Goal: Obtain resource: Download file/media

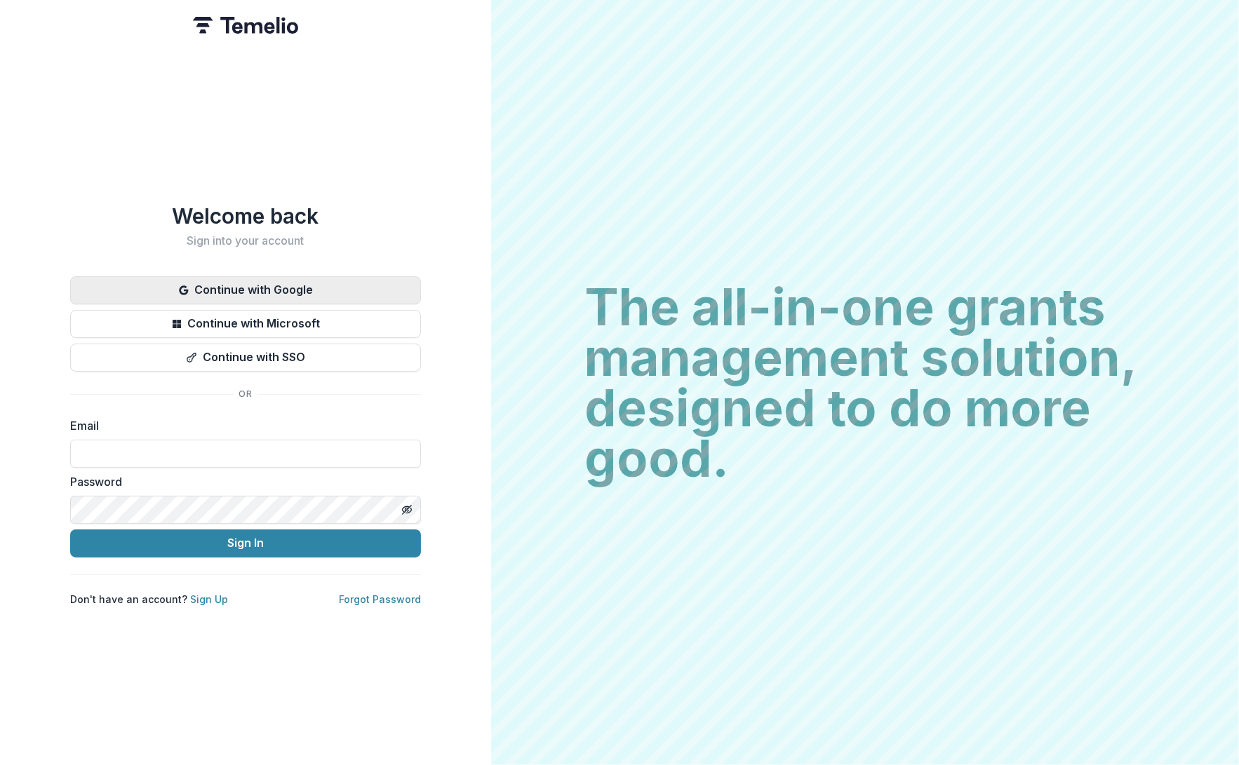
click at [219, 277] on button "Continue with Google" at bounding box center [245, 290] width 351 height 28
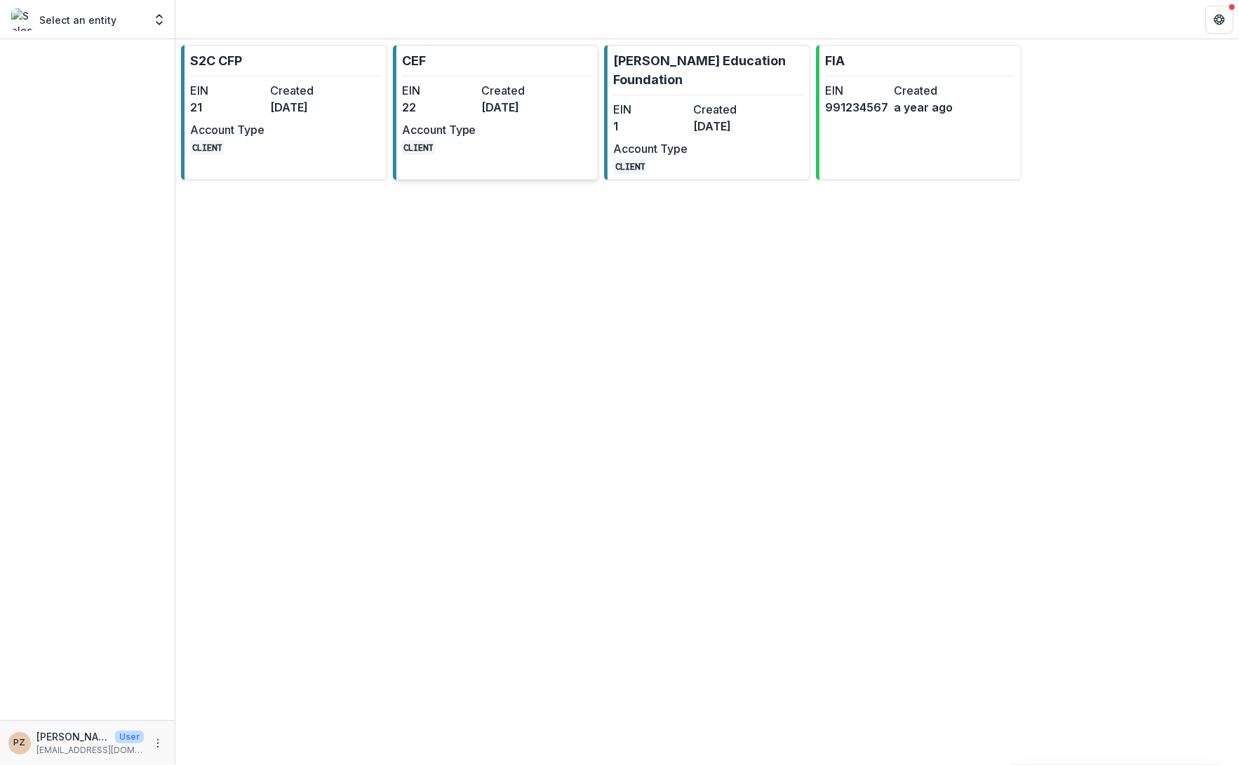
click at [499, 93] on dt "Created" at bounding box center [519, 90] width 74 height 17
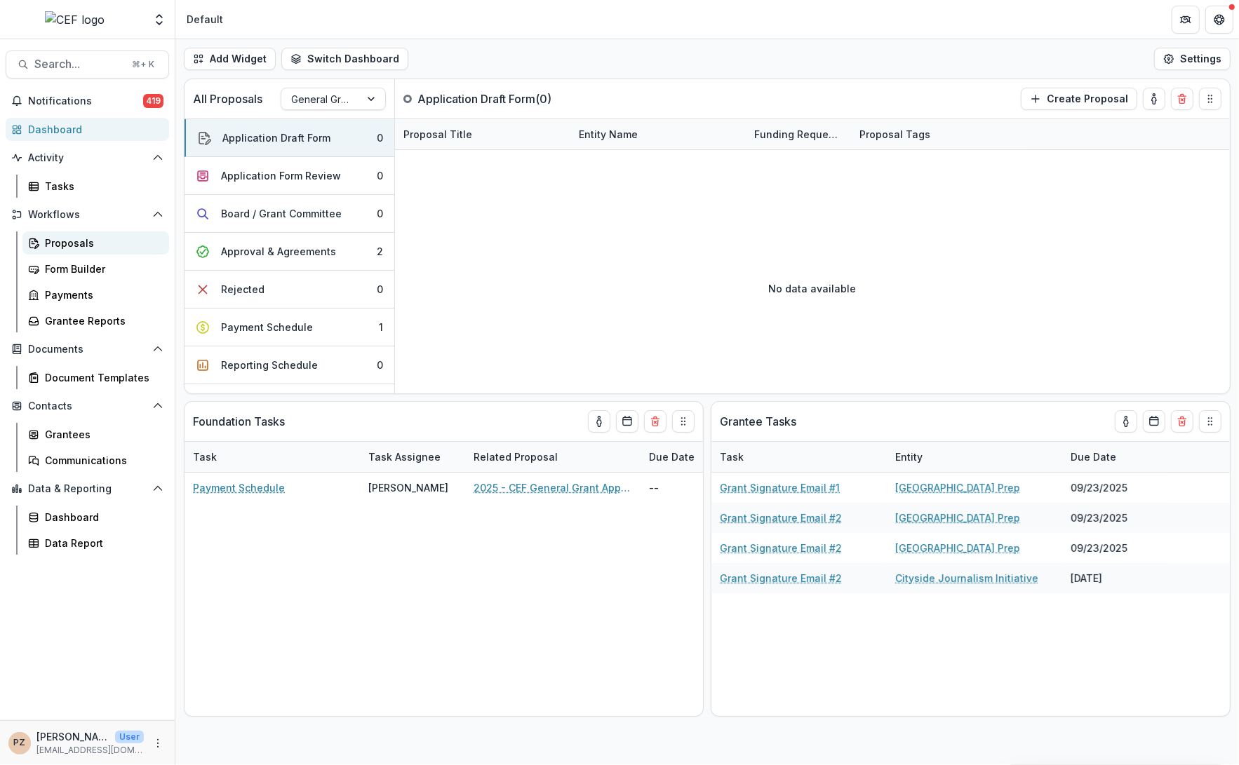
click at [56, 242] on div "Proposals" at bounding box center [101, 243] width 113 height 15
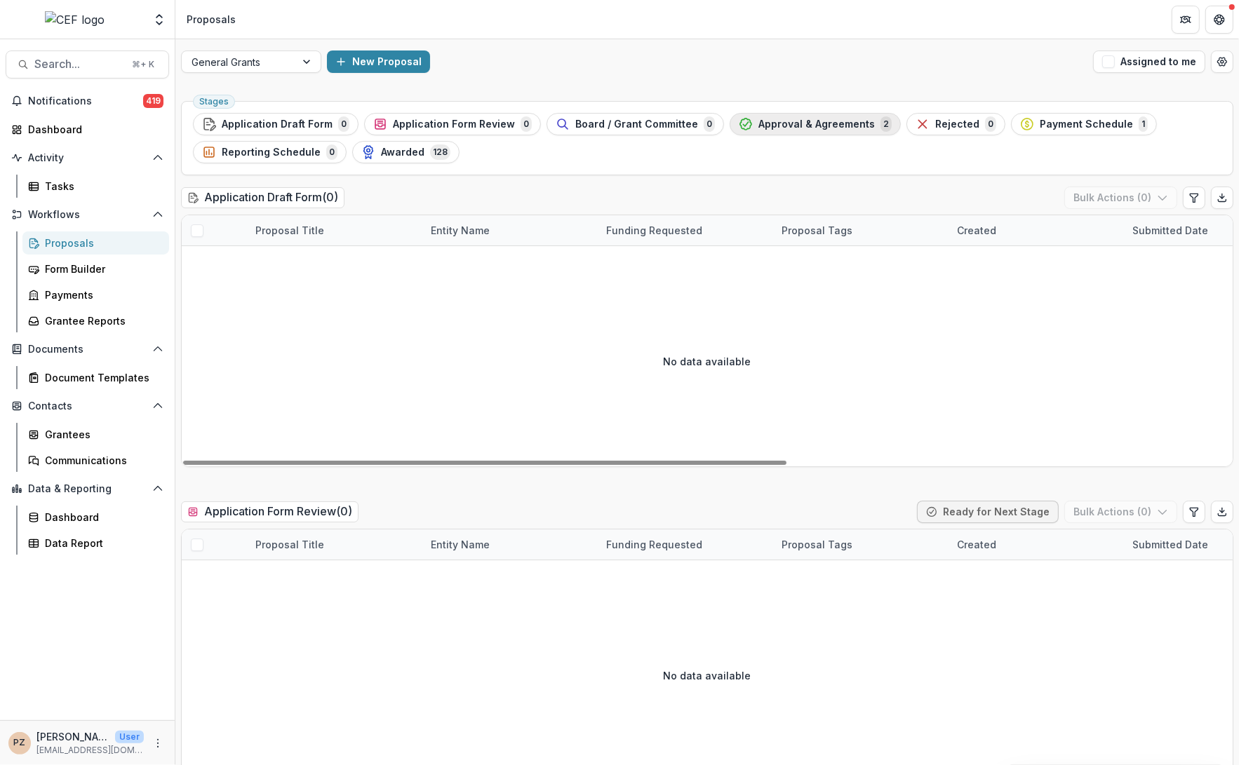
click at [791, 126] on span "Approval & Agreements" at bounding box center [816, 125] width 116 height 12
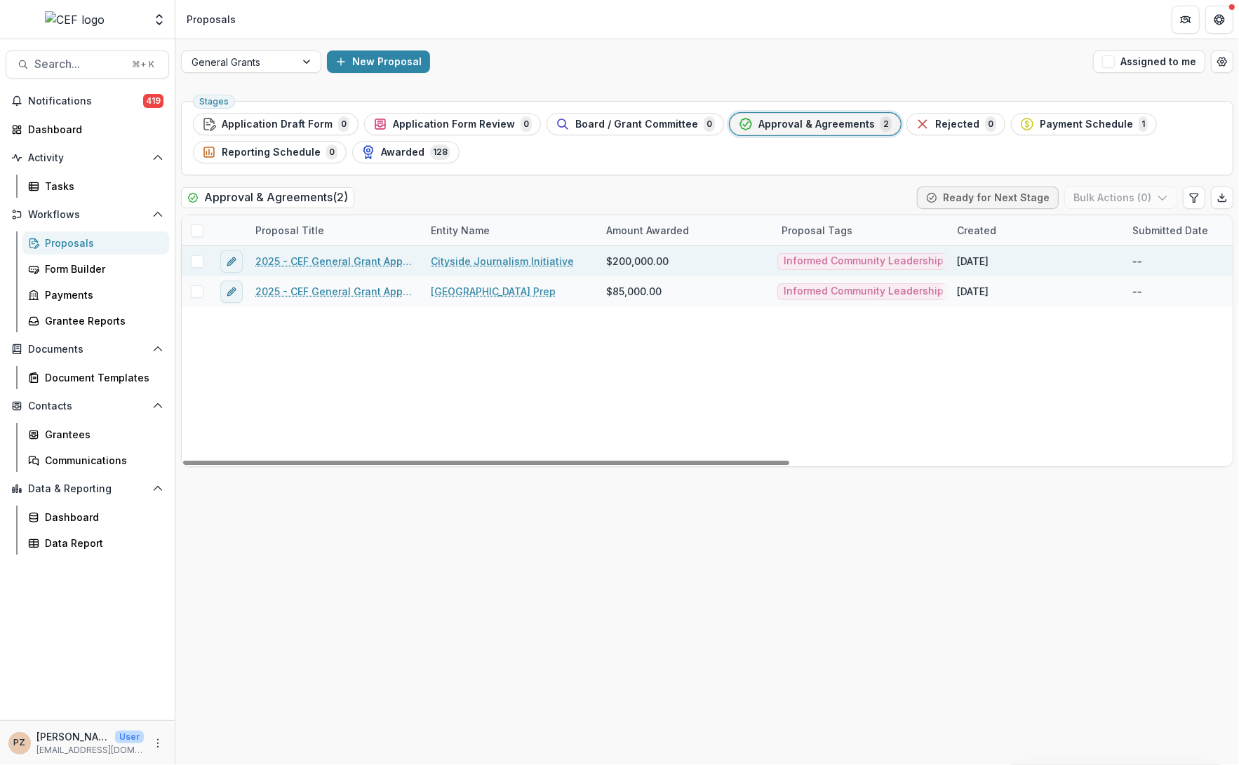
click at [302, 266] on link "2025 - CEF General Grant Application Form" at bounding box center [334, 261] width 159 height 15
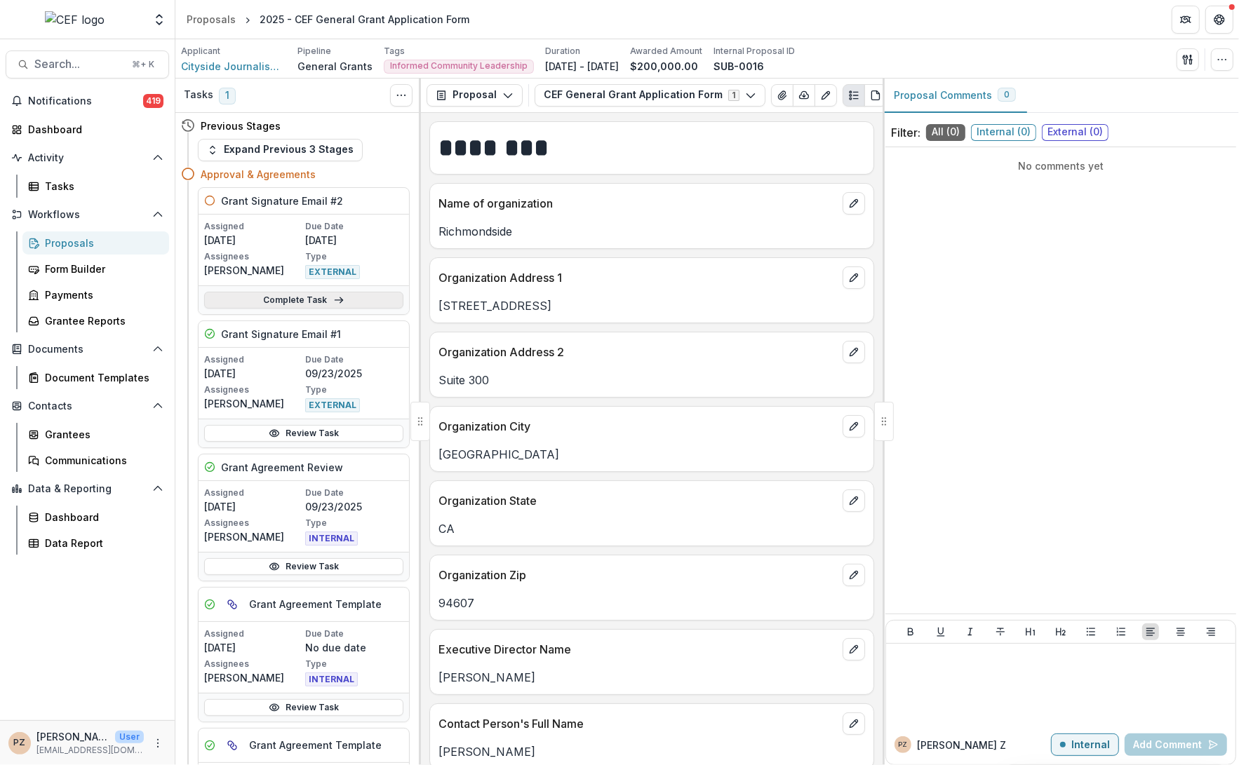
click at [333, 301] on icon at bounding box center [338, 300] width 11 height 11
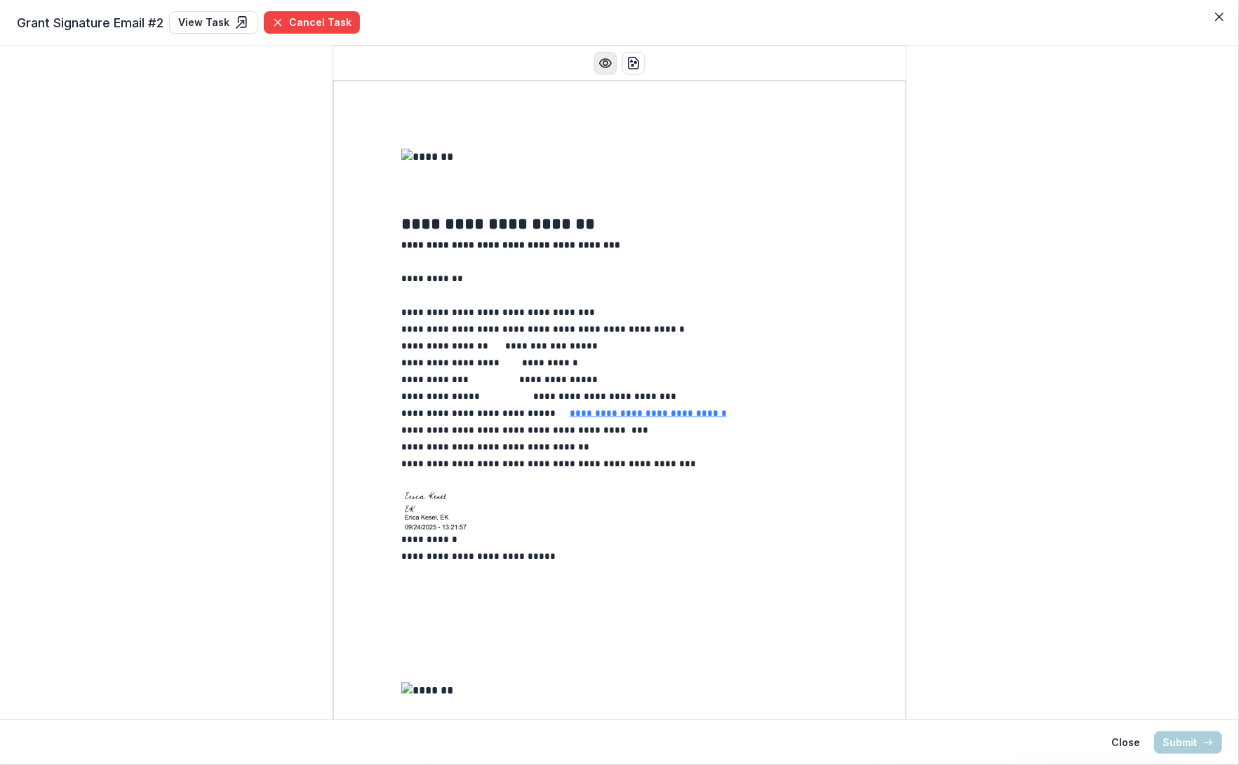
click at [603, 64] on icon "Preview preview-doc.pdf" at bounding box center [605, 63] width 14 height 14
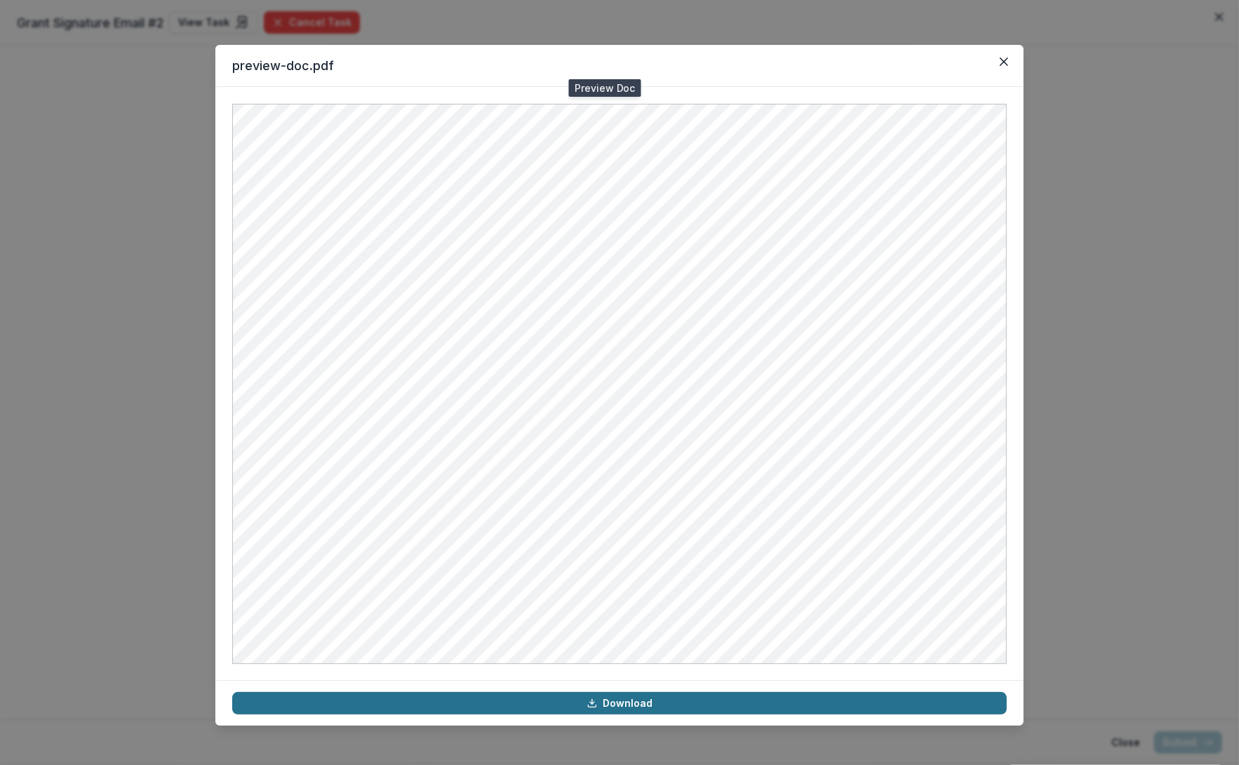
click at [581, 700] on link "Download" at bounding box center [619, 703] width 774 height 22
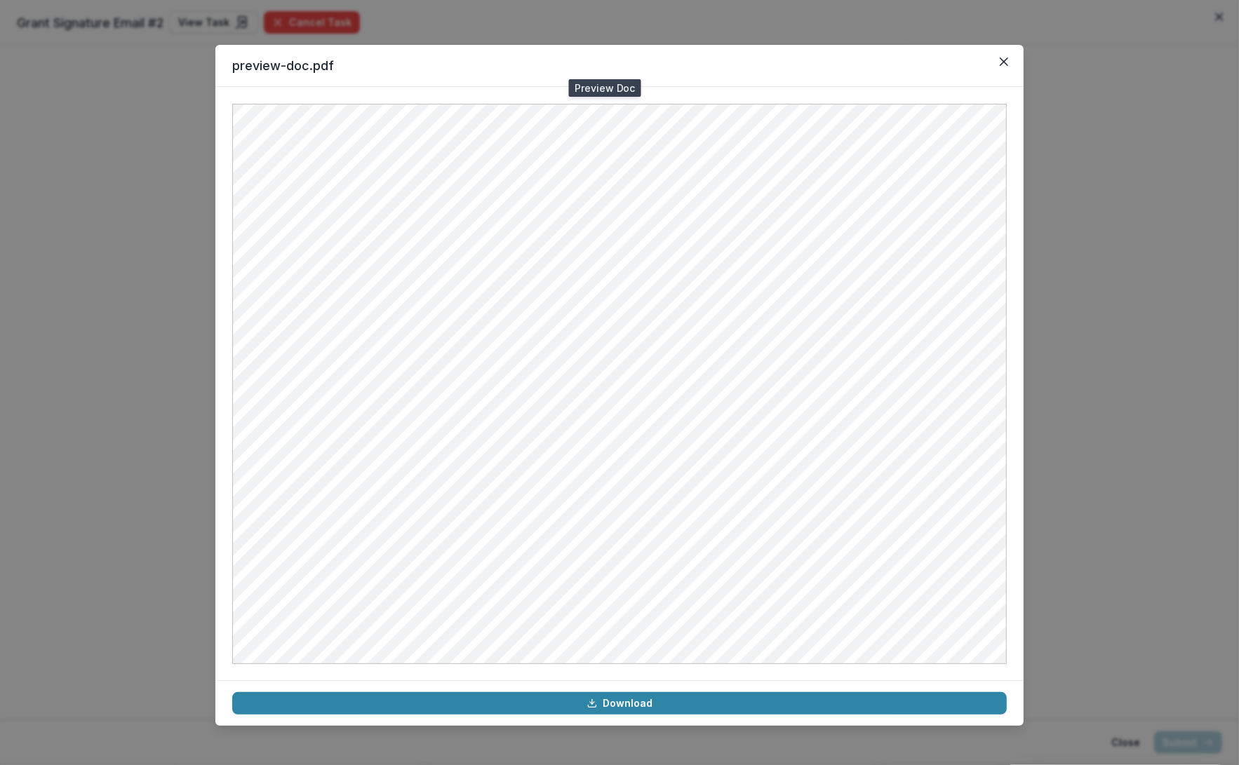
click at [1073, 183] on div "preview-doc.pdf Download" at bounding box center [619, 382] width 1239 height 765
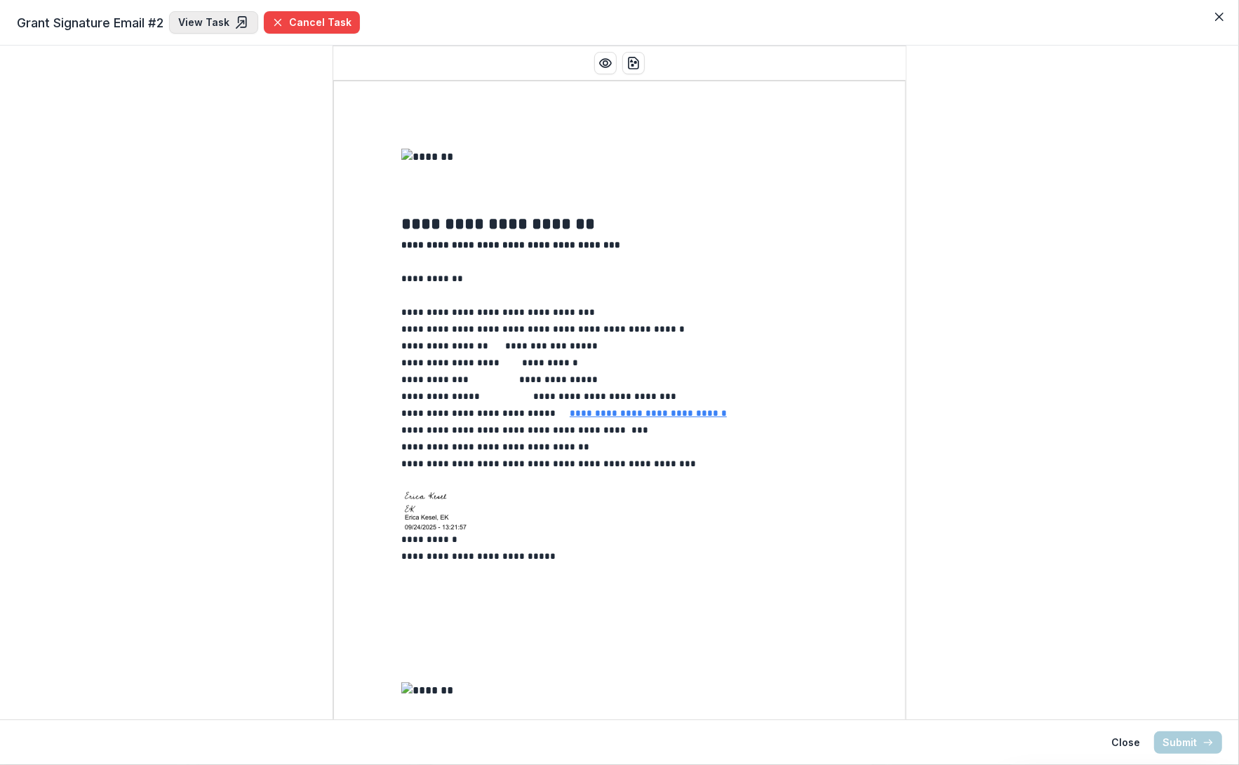
click at [214, 20] on link "View Task" at bounding box center [213, 22] width 89 height 22
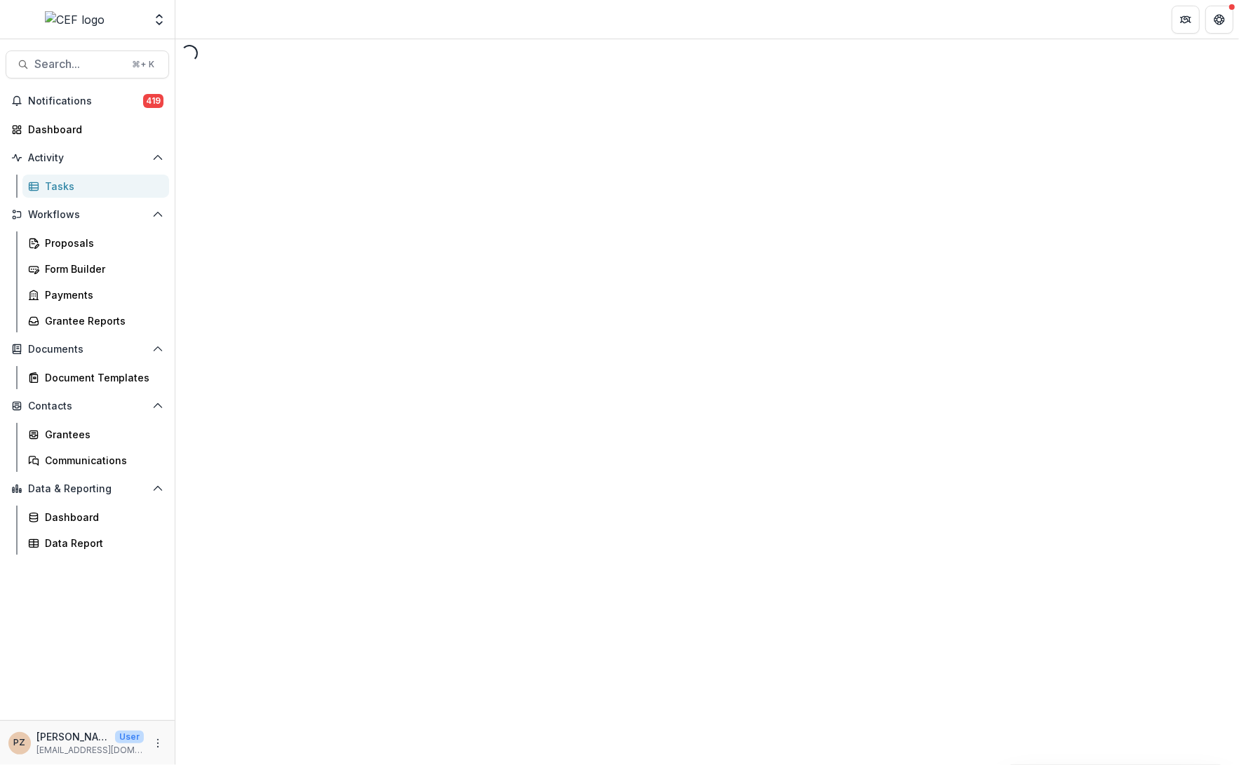
select select "********"
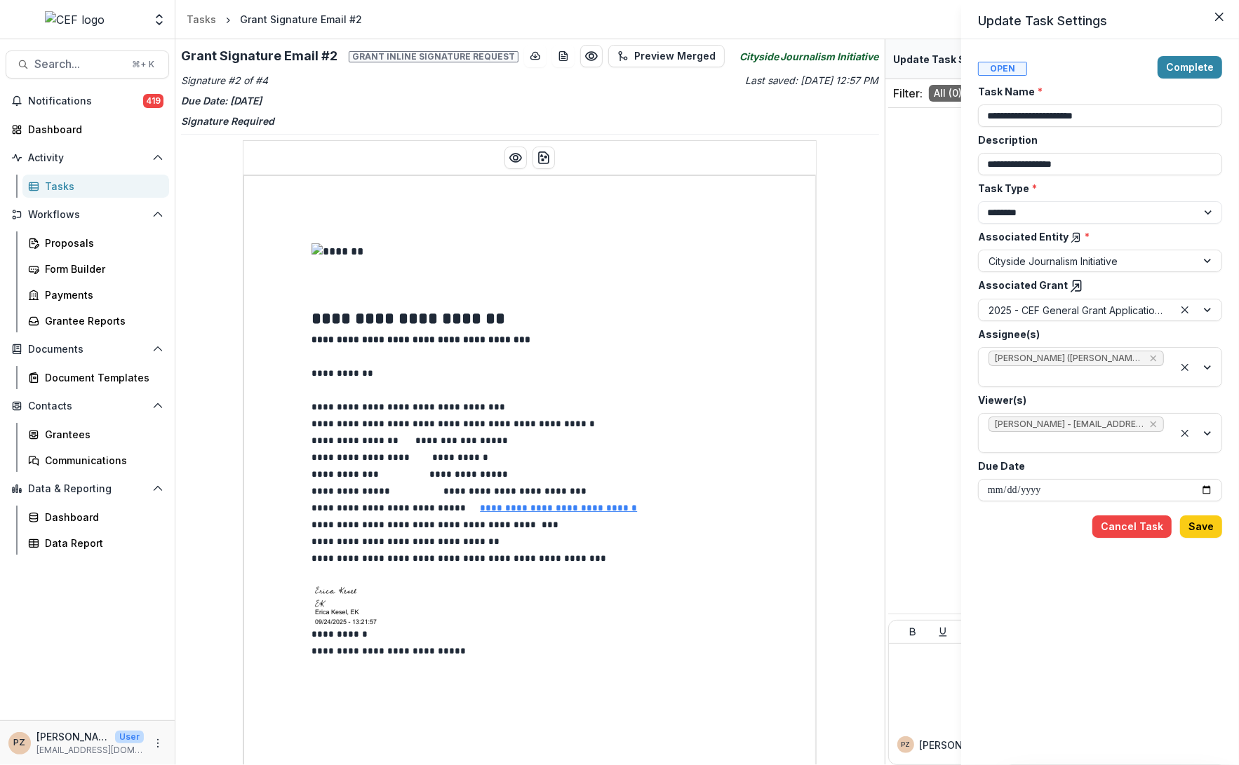
drag, startPoint x: 882, startPoint y: 74, endPoint x: 882, endPoint y: 199, distance: 124.9
click at [882, 199] on div "**********" at bounding box center [619, 382] width 1239 height 765
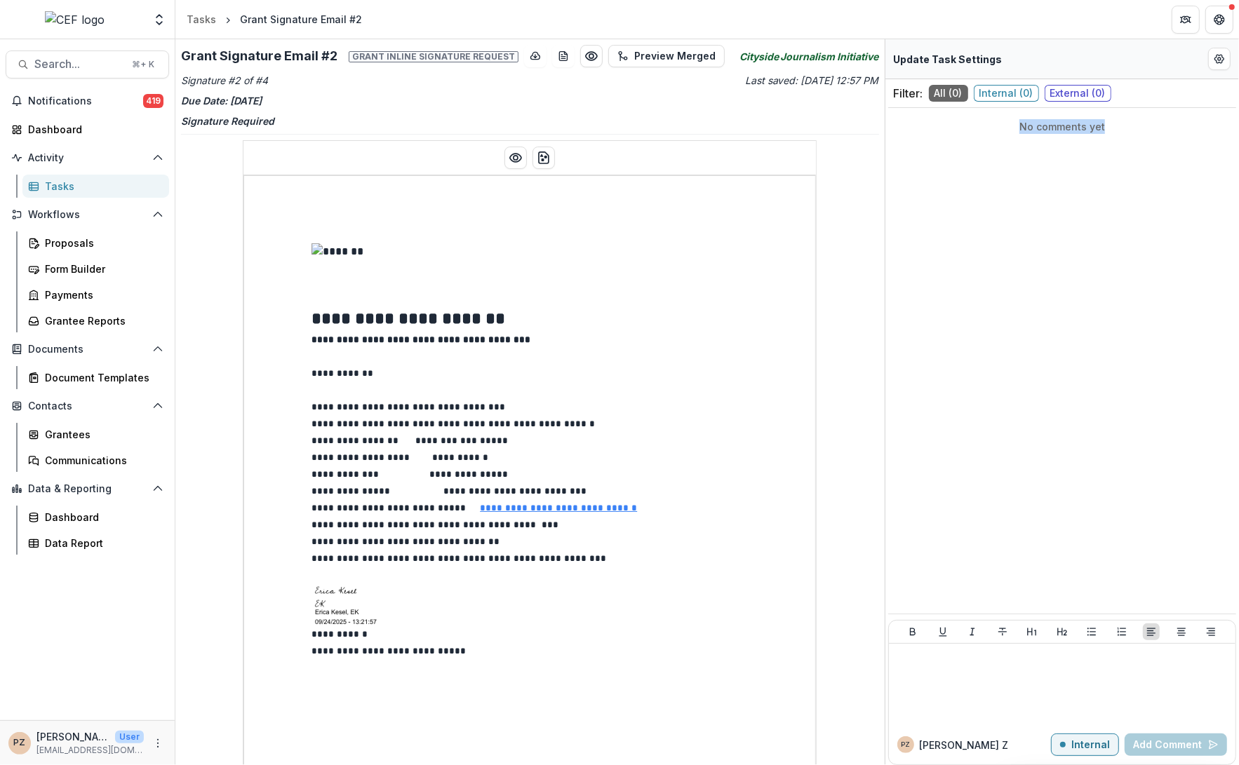
drag, startPoint x: 884, startPoint y: 135, endPoint x: 884, endPoint y: 236, distance: 101.0
click at [885, 242] on div "Filter: All ( 0 ) Internal ( 0 ) External ( 0 ) No comments yet PZ Priscilla Z …" at bounding box center [1062, 442] width 354 height 726
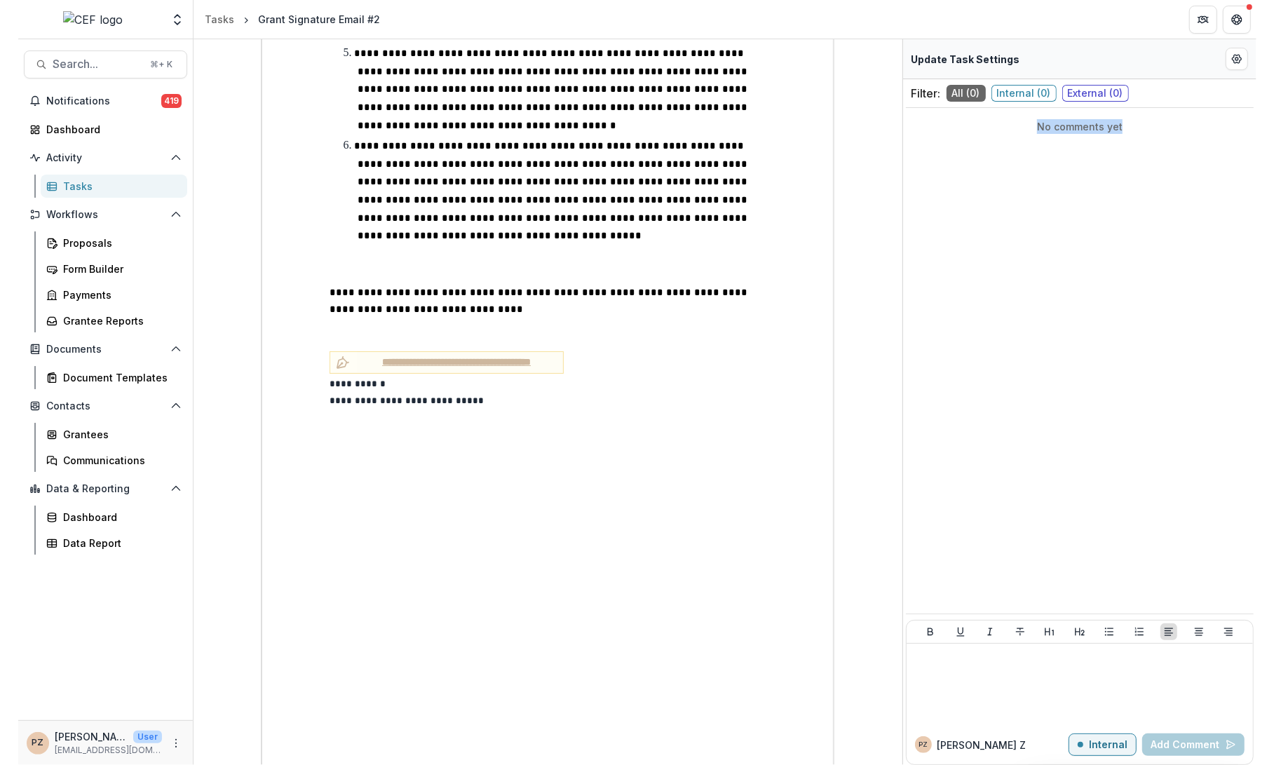
scroll to position [2801, 0]
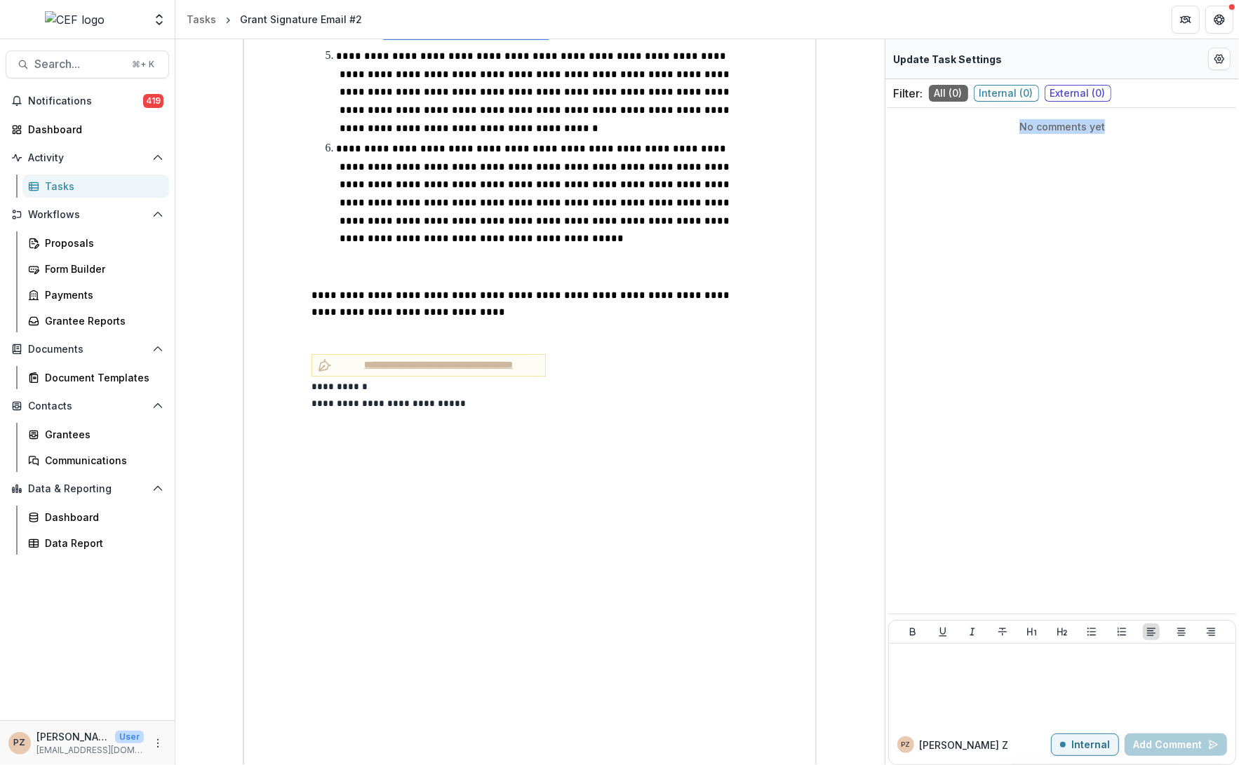
click at [62, 180] on div "Tasks" at bounding box center [101, 186] width 113 height 15
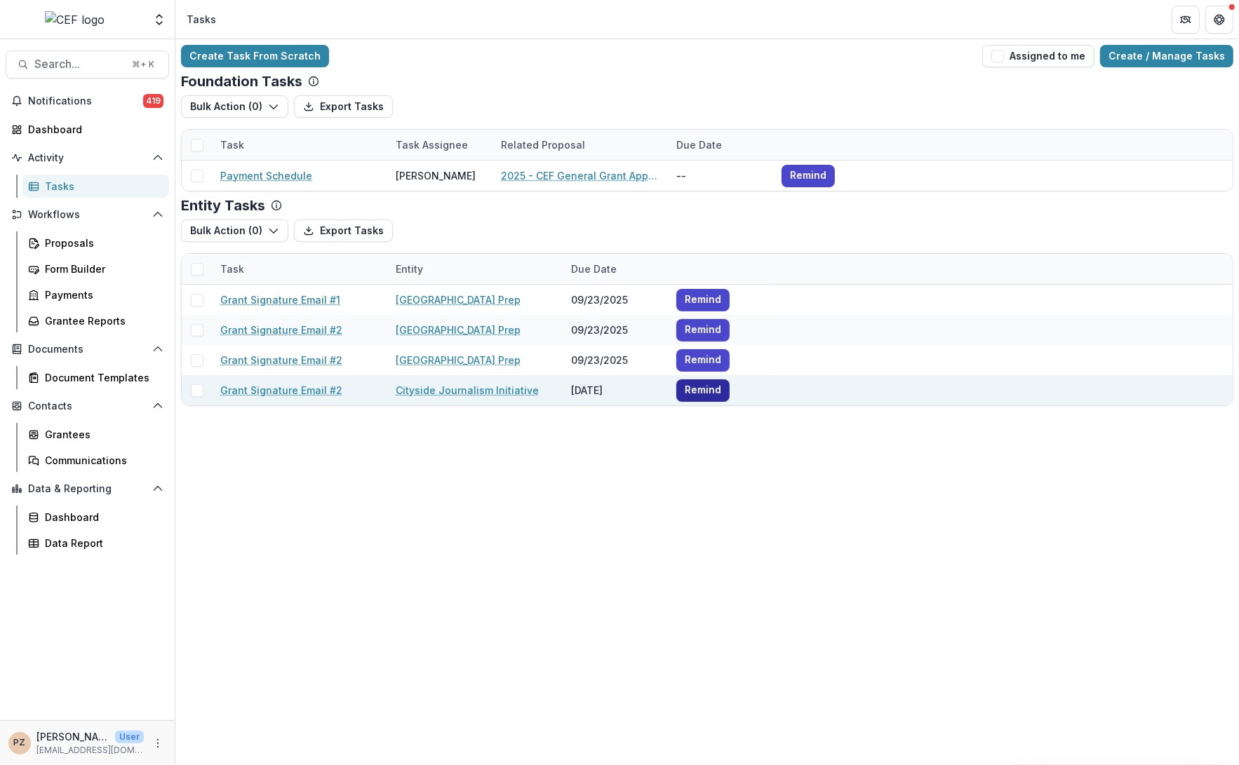
click at [706, 391] on button "Remind" at bounding box center [702, 390] width 53 height 22
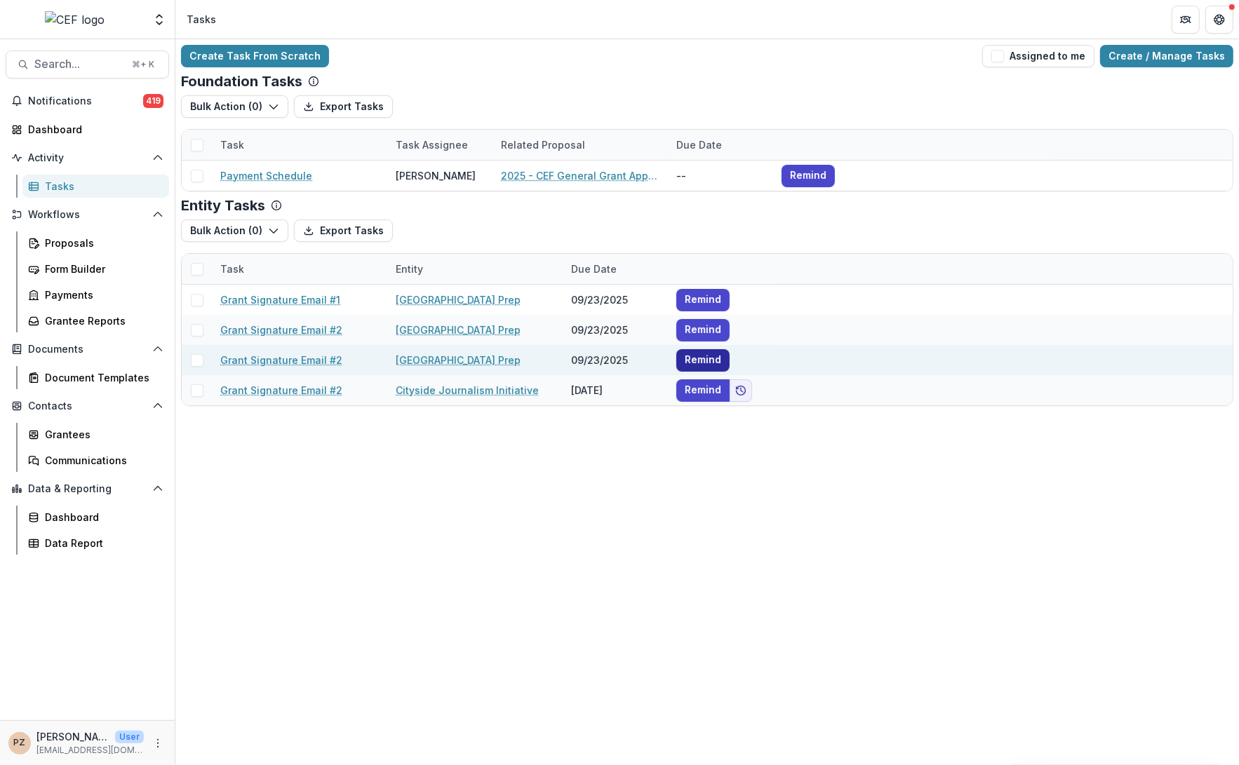
click at [699, 357] on button "Remind" at bounding box center [702, 360] width 53 height 22
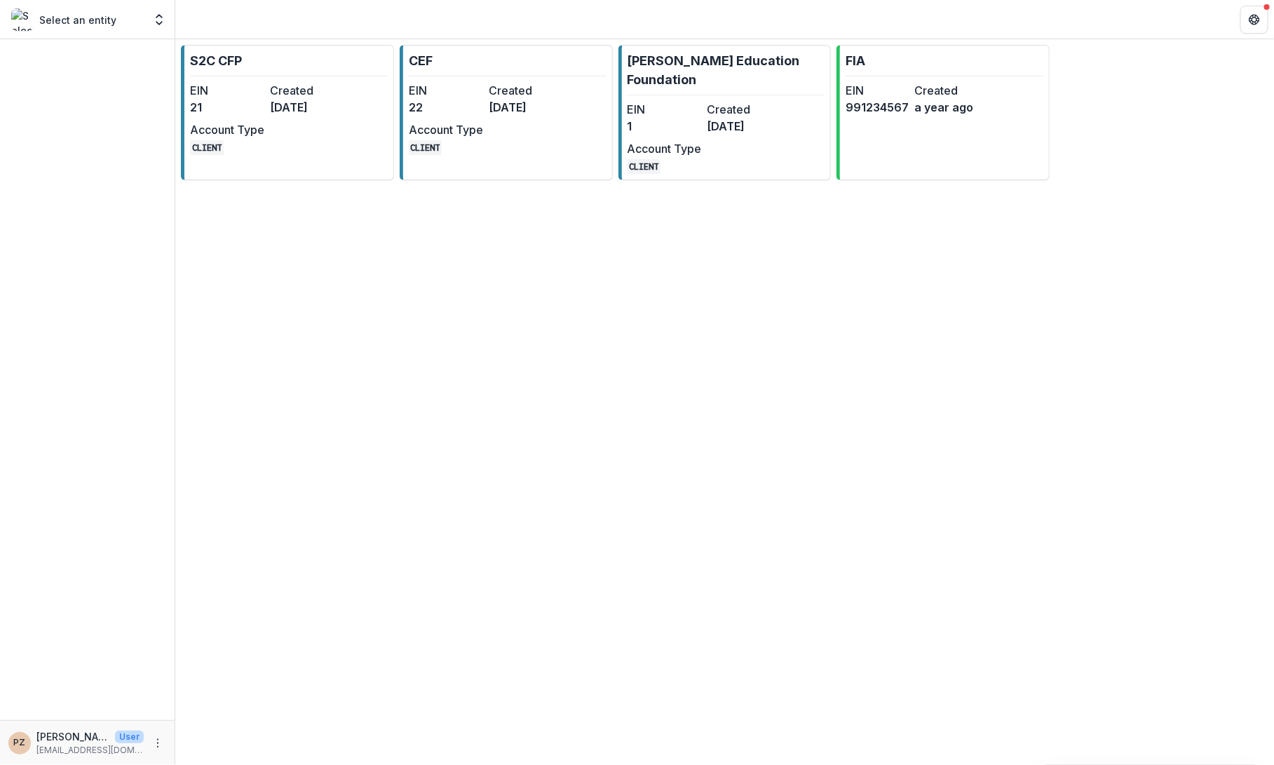
click at [398, 121] on div "S2C CFP EIN 21 Created [DATE] Account Type CLIENT CEF EIN 22 Created [DATE] Acc…" at bounding box center [724, 112] width 1099 height 147
click at [466, 112] on dd "22" at bounding box center [446, 107] width 74 height 17
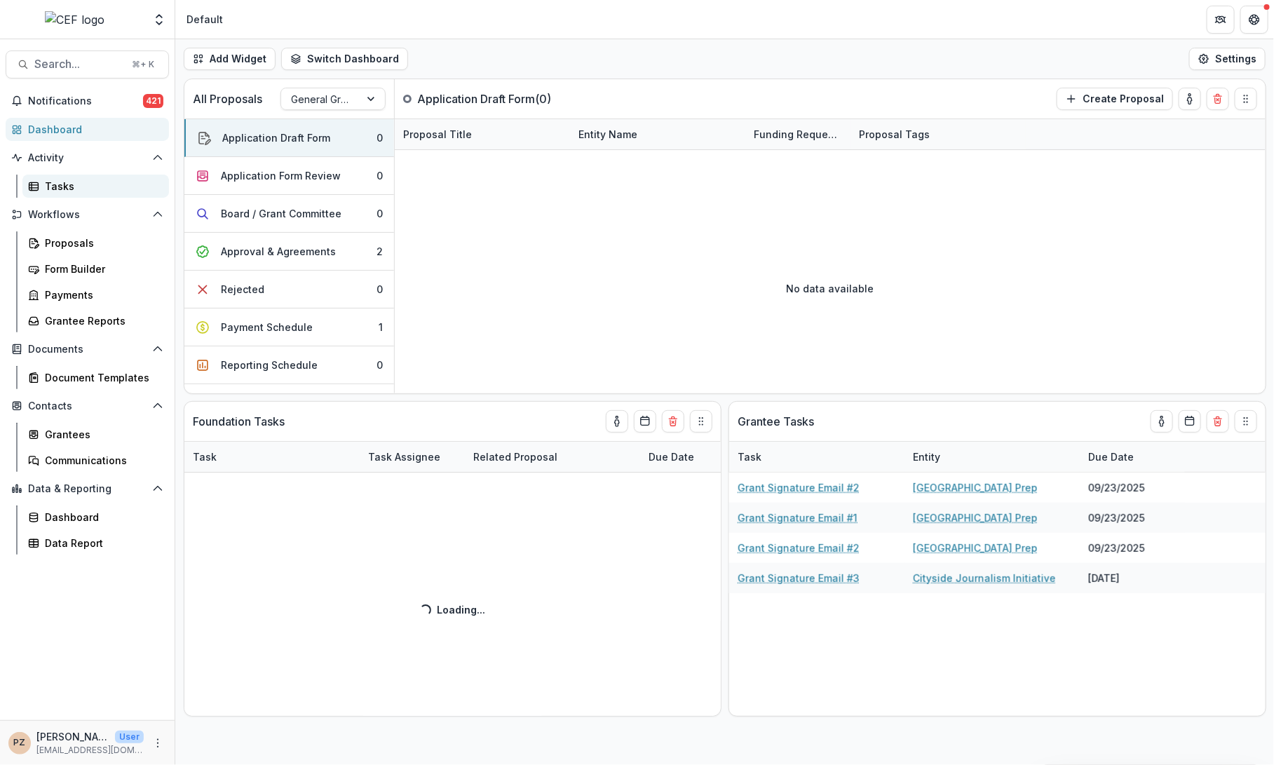
click at [59, 184] on div "Tasks" at bounding box center [101, 186] width 113 height 15
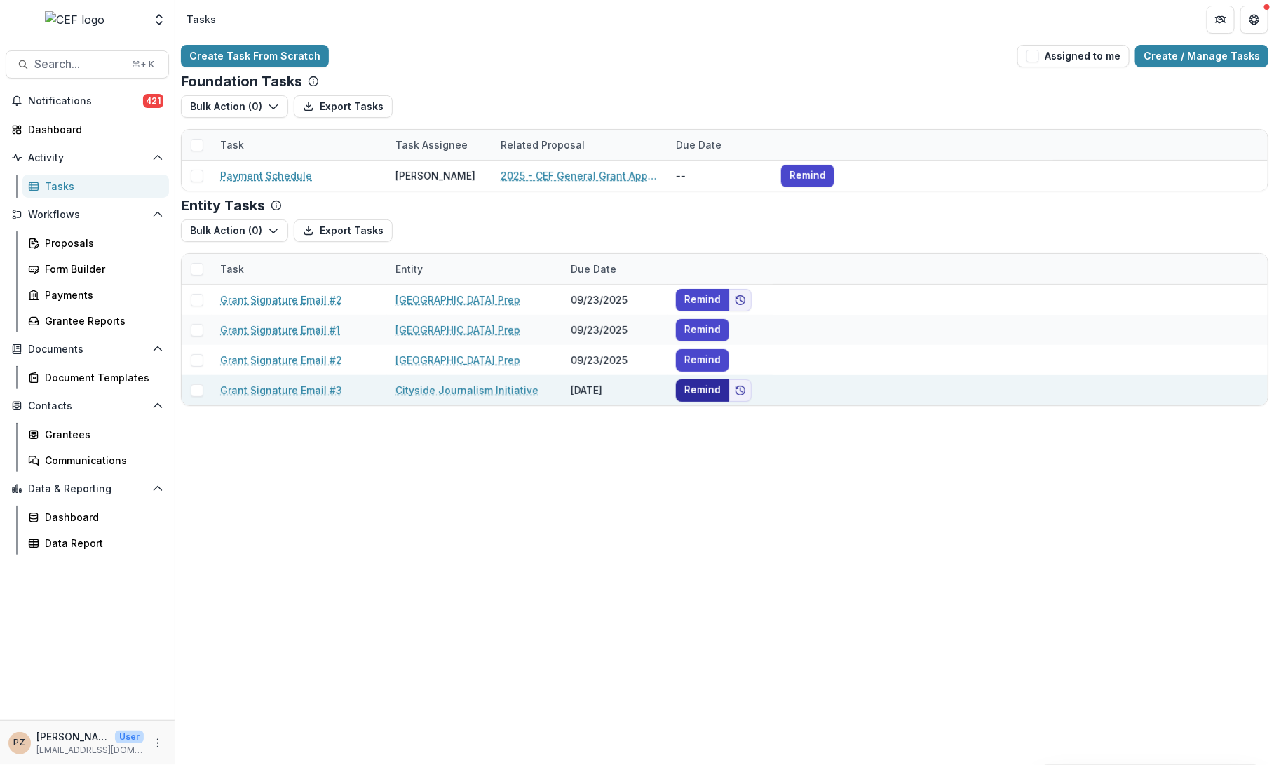
click at [697, 387] on button "Remind" at bounding box center [702, 390] width 53 height 22
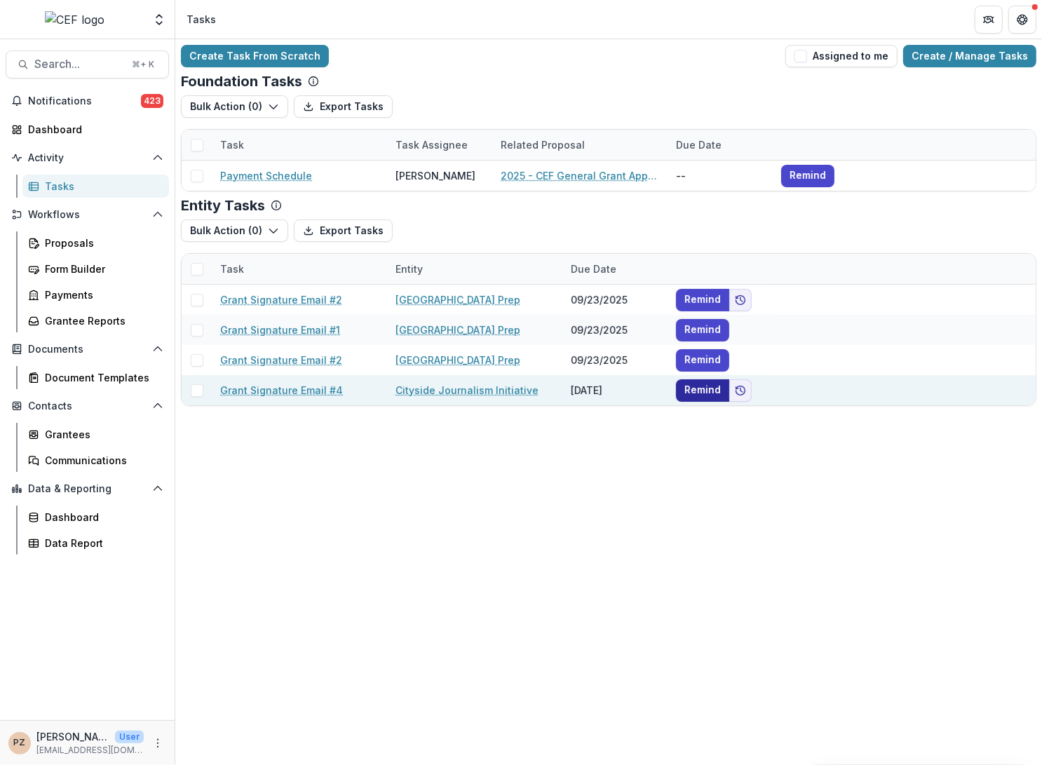
click at [700, 389] on button "Remind" at bounding box center [702, 390] width 53 height 22
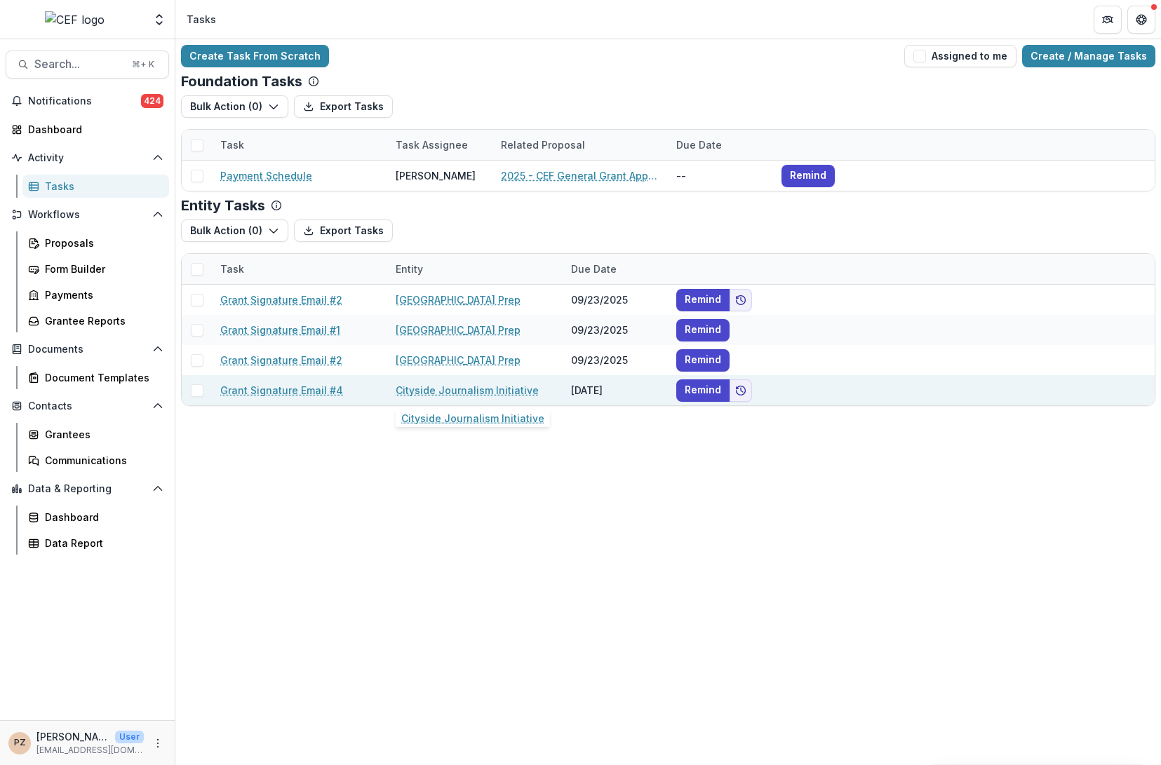
click at [448, 392] on link "Cityside Journalism Initiative" at bounding box center [467, 390] width 143 height 15
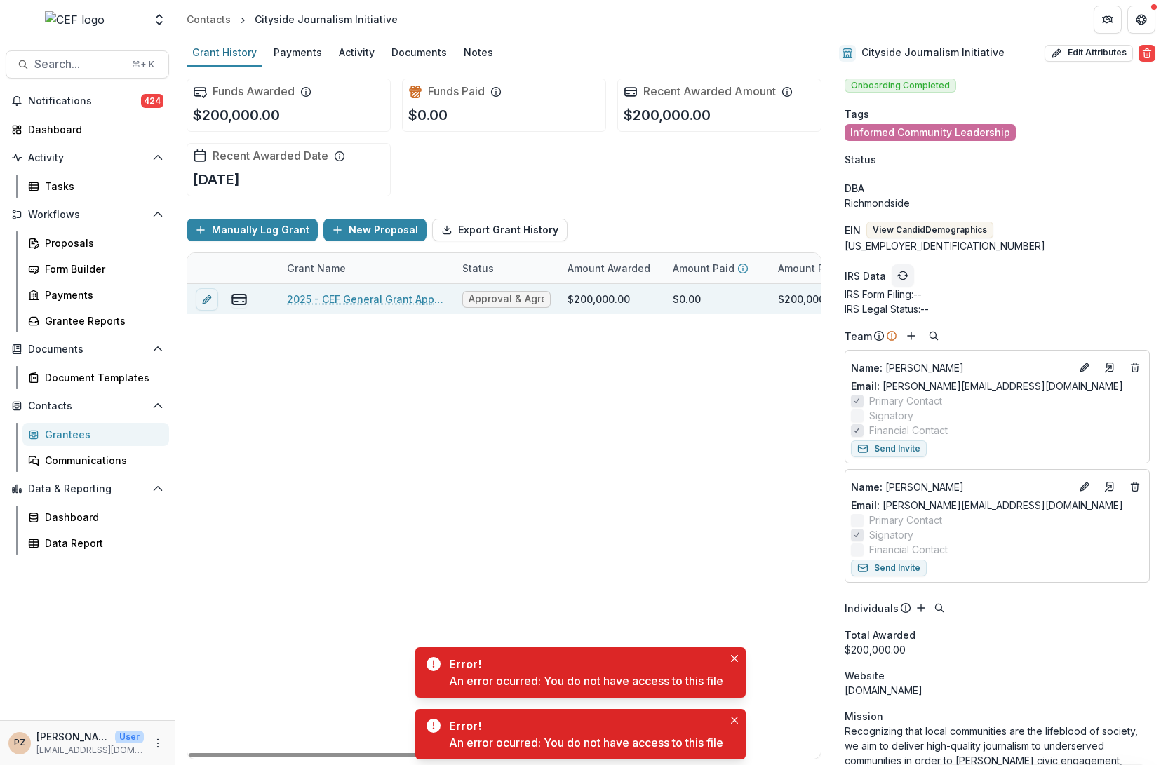
click at [347, 299] on link "2025 - CEF General Grant Application Form" at bounding box center [366, 299] width 159 height 15
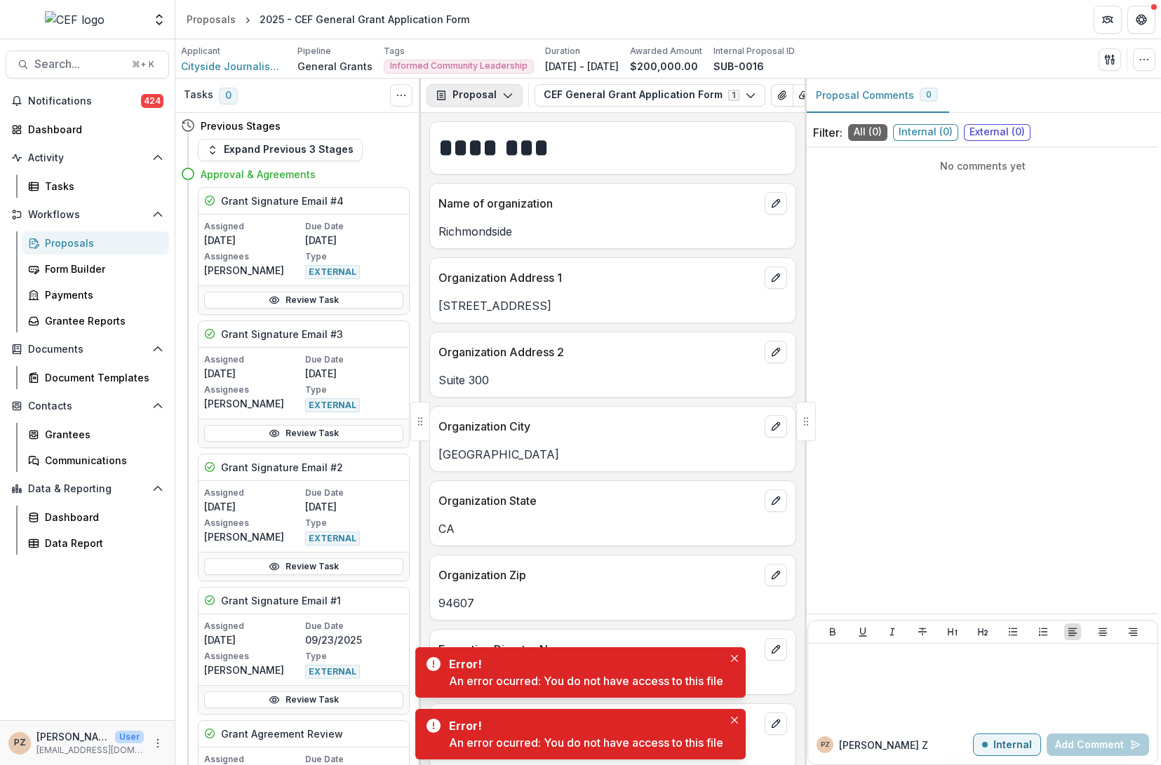
click at [509, 94] on polyline "button" at bounding box center [508, 96] width 8 height 4
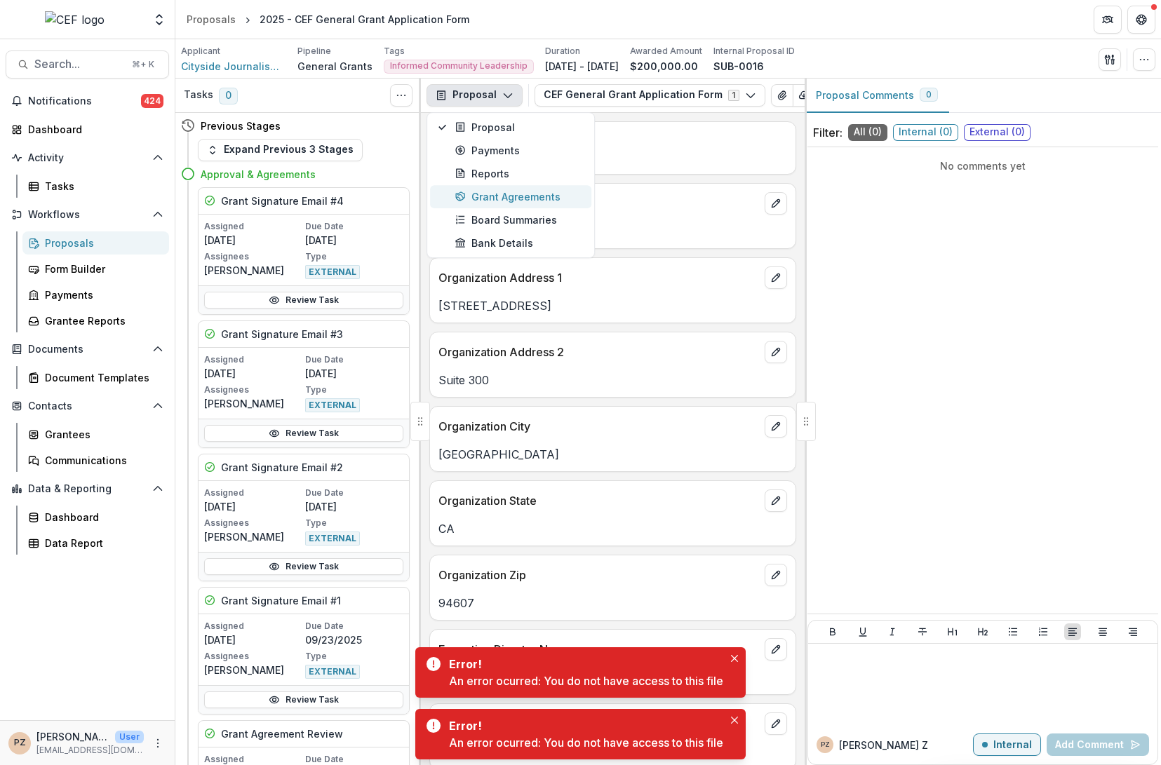
click at [512, 193] on div "Grant Agreements" at bounding box center [519, 196] width 128 height 15
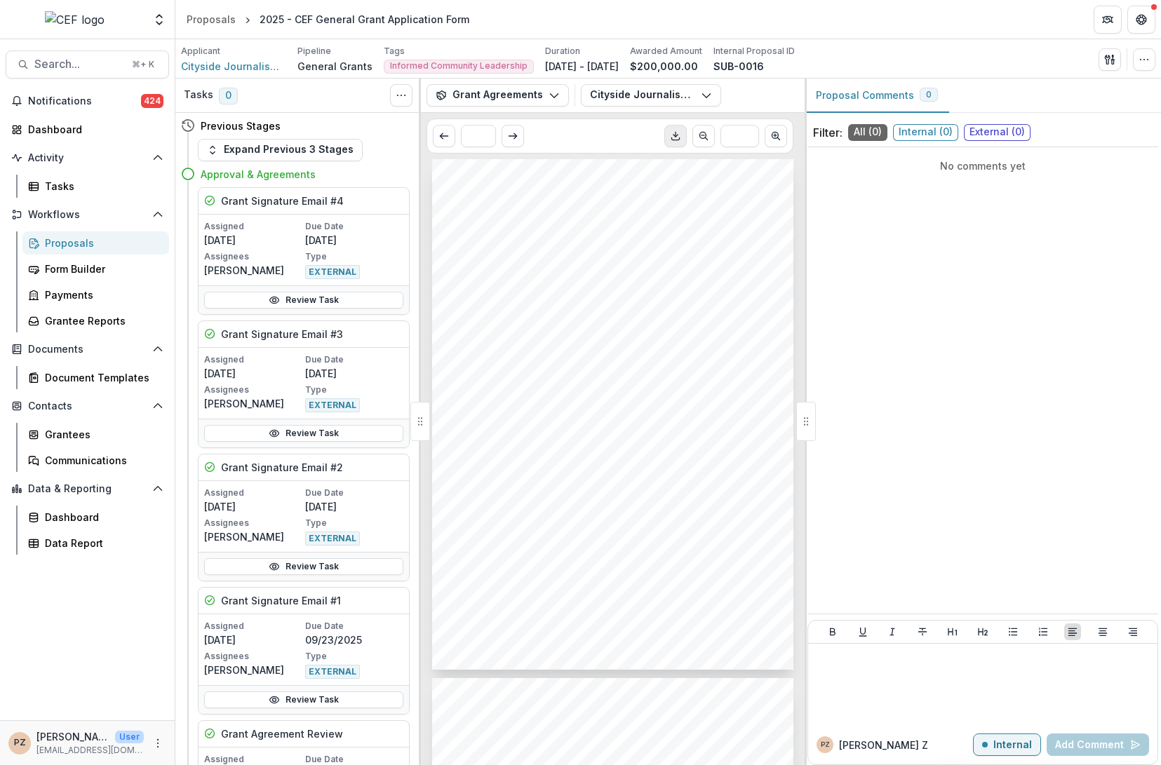
click at [671, 130] on icon "Download PDF" at bounding box center [675, 135] width 11 height 11
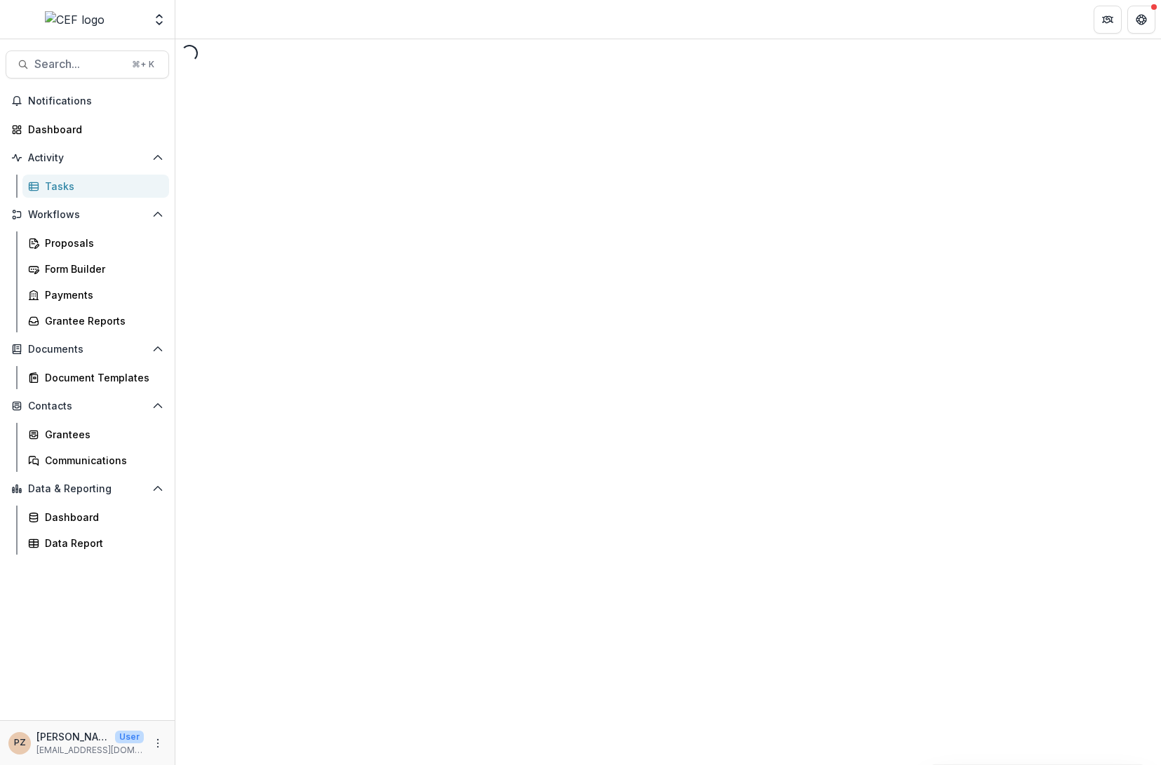
select select "********"
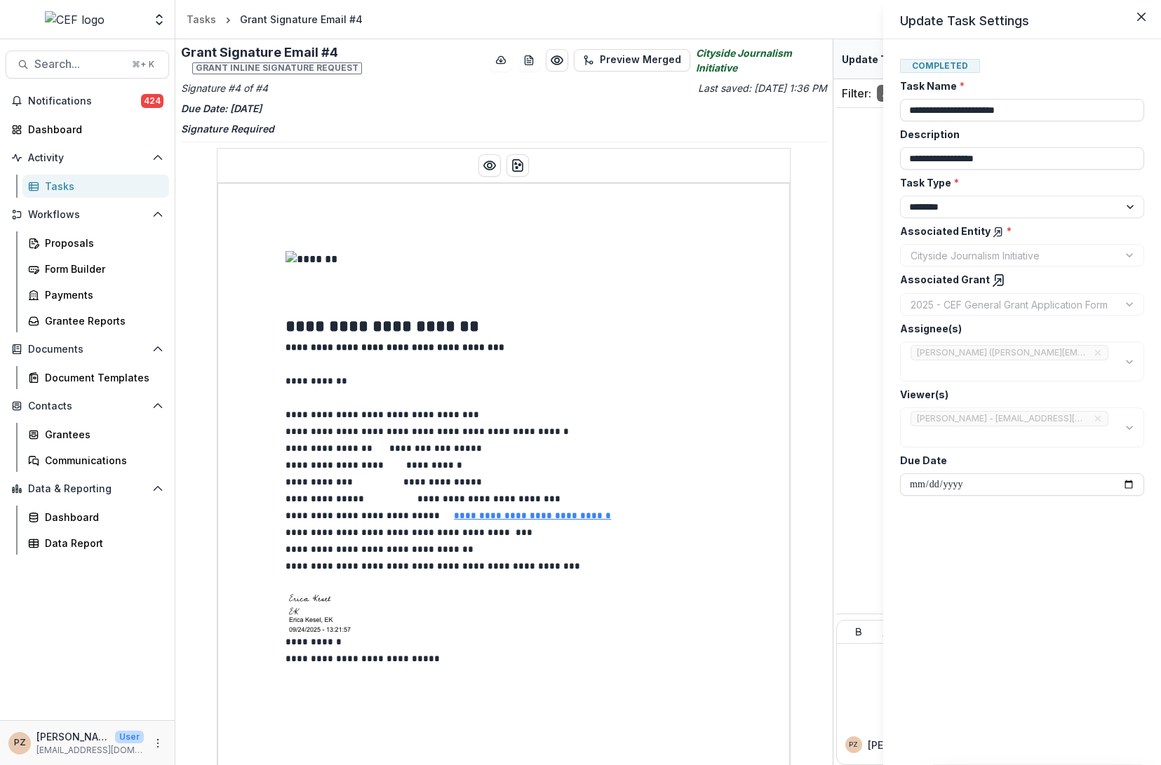
drag, startPoint x: 830, startPoint y: 118, endPoint x: 832, endPoint y: 211, distance: 93.3
click at [832, 211] on div "**********" at bounding box center [580, 382] width 1161 height 765
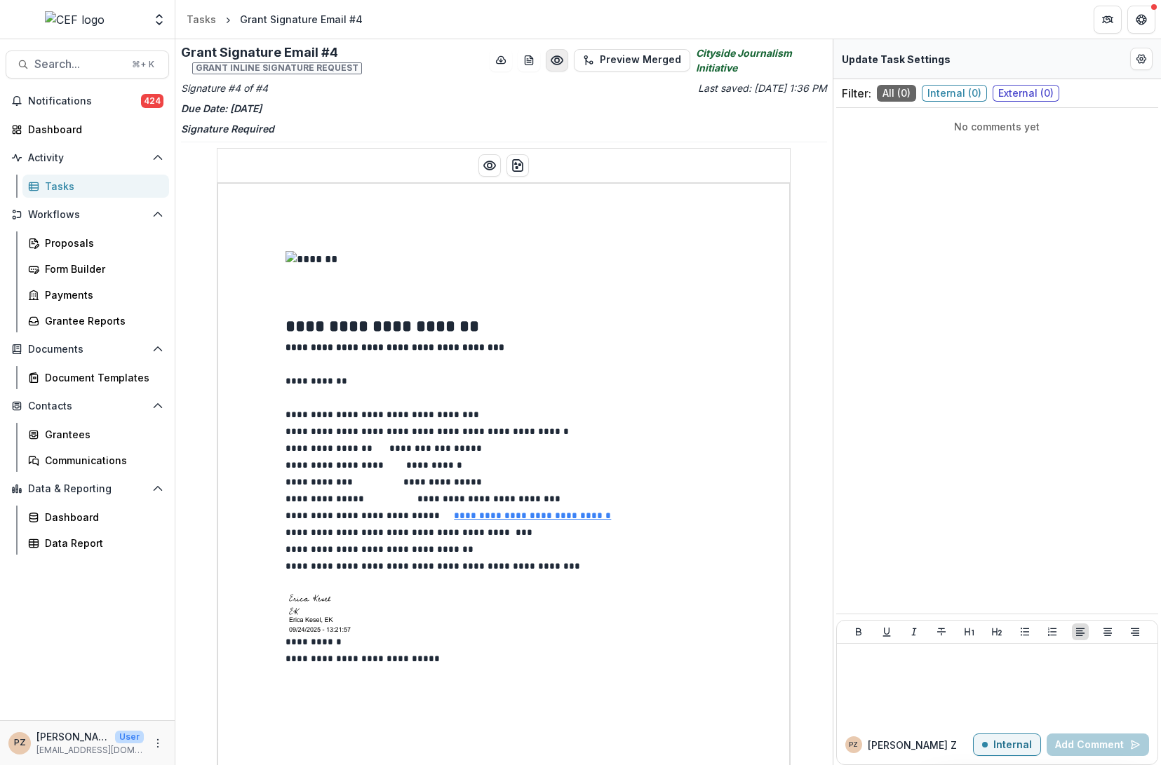
click at [557, 54] on icon "Preview 6d6b40bd-ac5d-4111-bf1b-bdf6282257b1.pdf" at bounding box center [557, 60] width 14 height 14
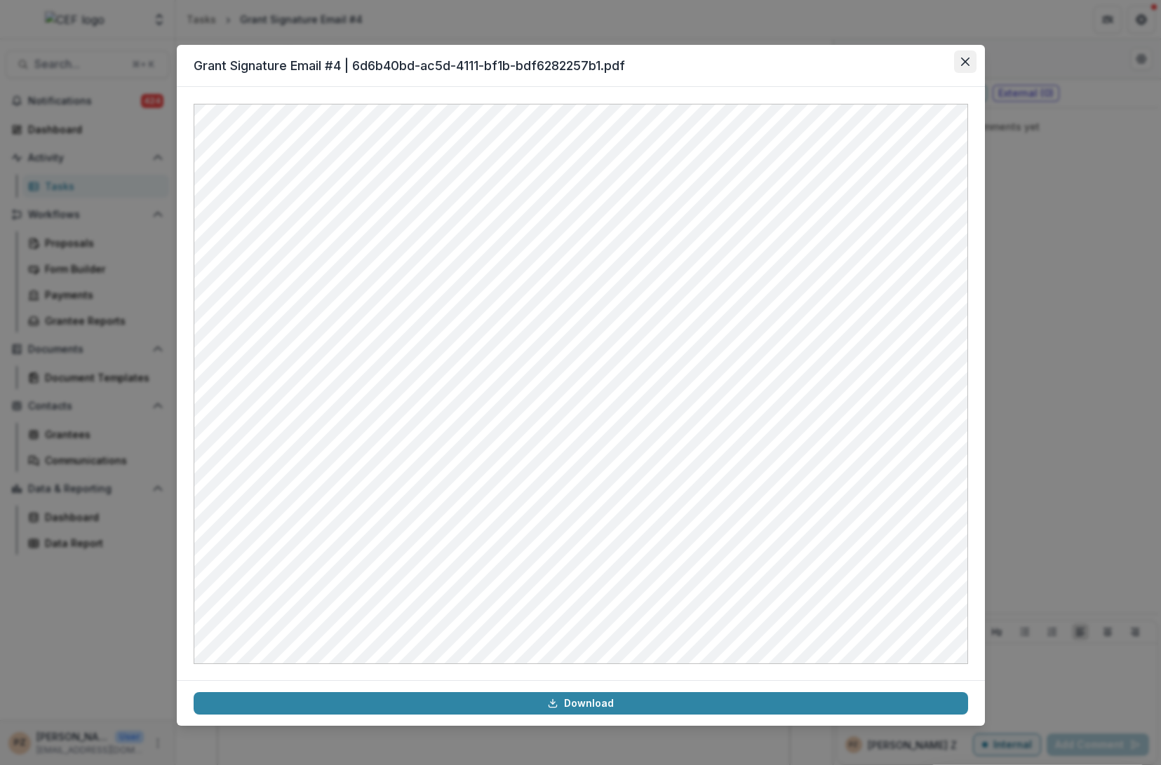
click at [955, 67] on button "Close" at bounding box center [965, 62] width 22 height 22
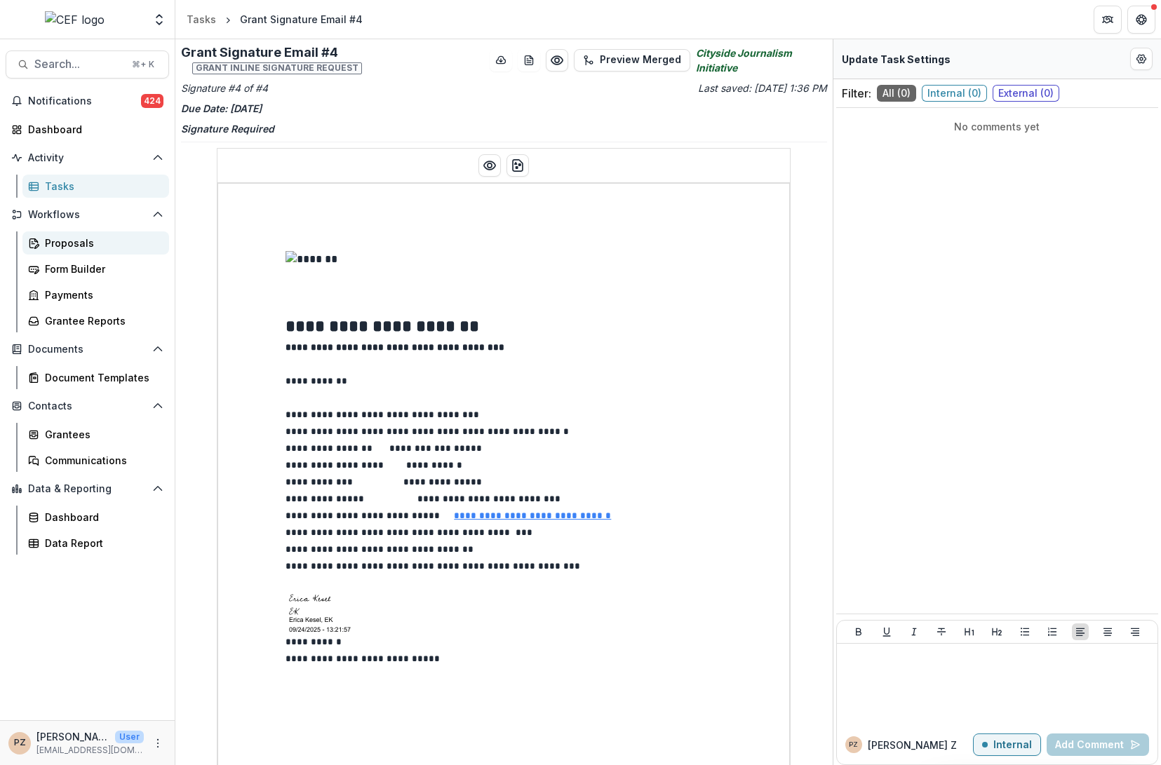
click at [67, 241] on div "Proposals" at bounding box center [101, 243] width 113 height 15
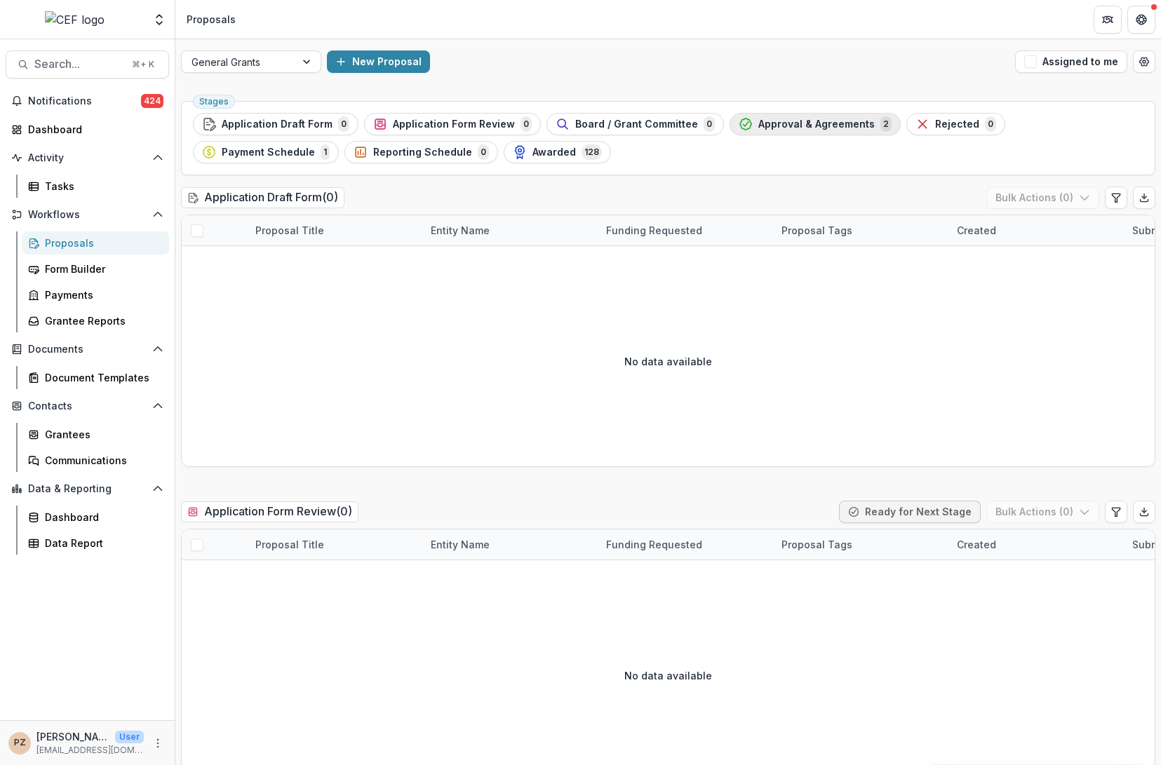
click at [795, 125] on span "Approval & Agreements" at bounding box center [816, 125] width 116 height 12
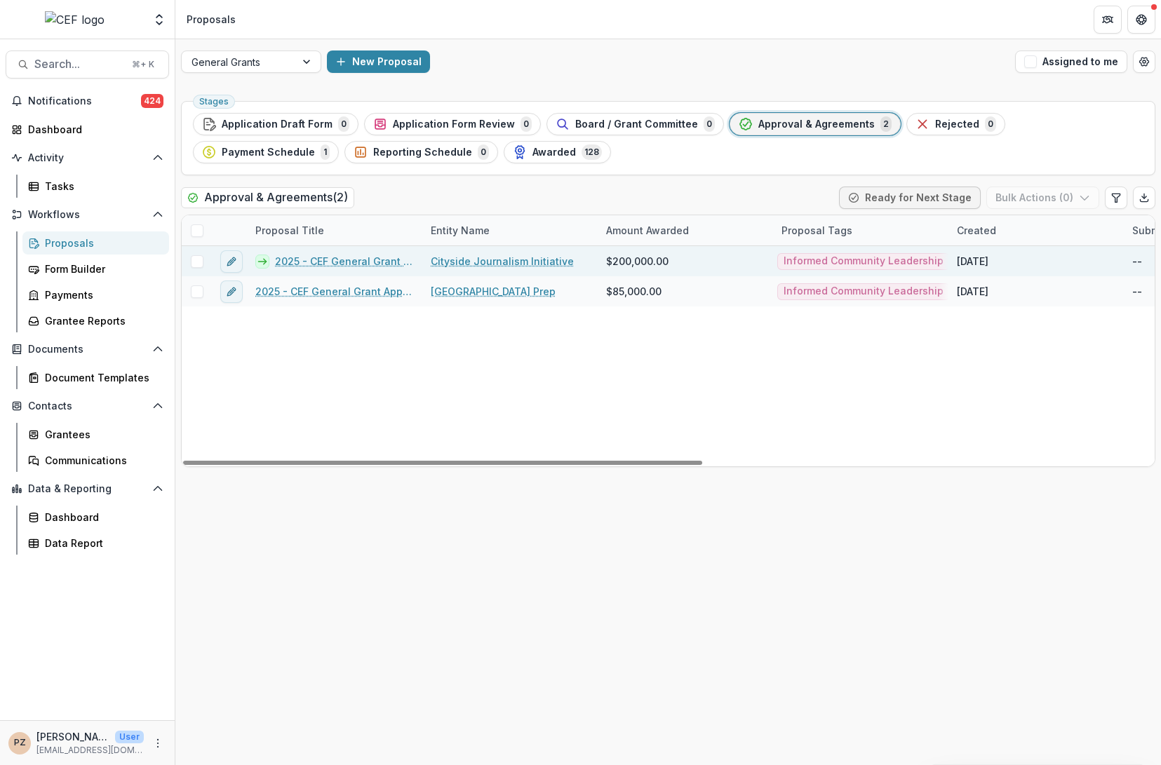
click at [324, 264] on link "2025 - CEF General Grant Application Form" at bounding box center [344, 261] width 139 height 15
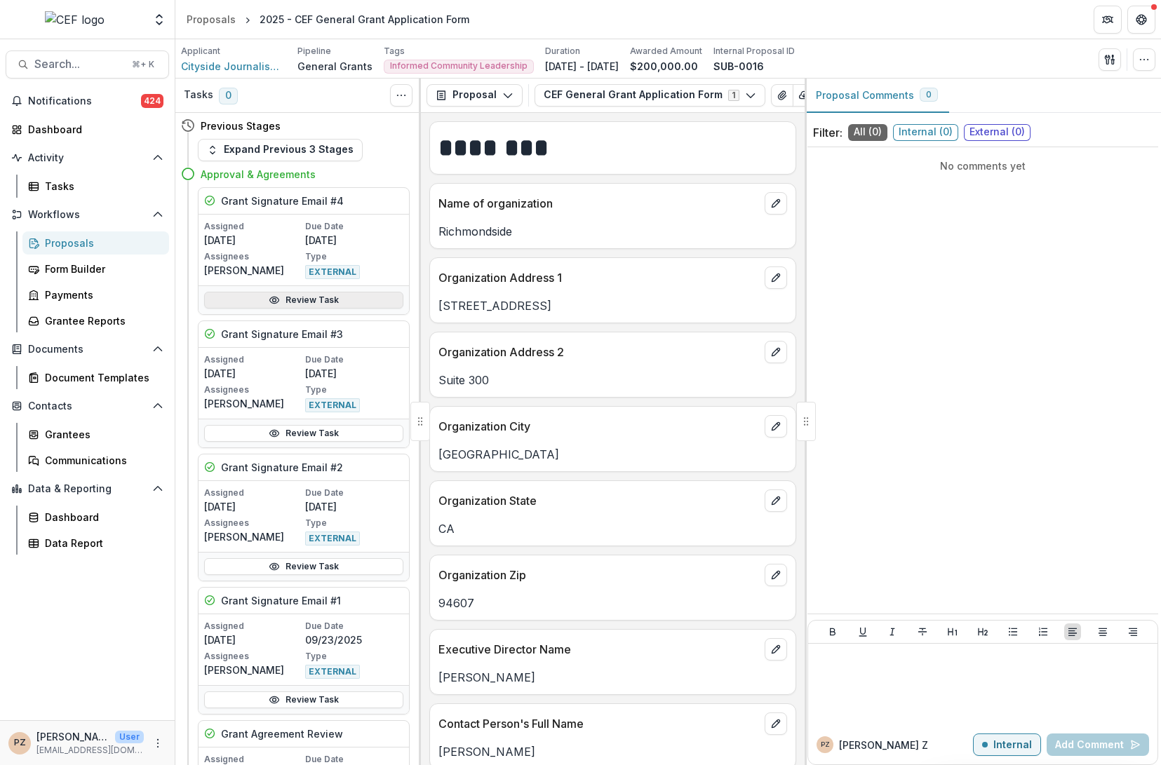
click at [322, 301] on link "Review Task" at bounding box center [303, 300] width 199 height 17
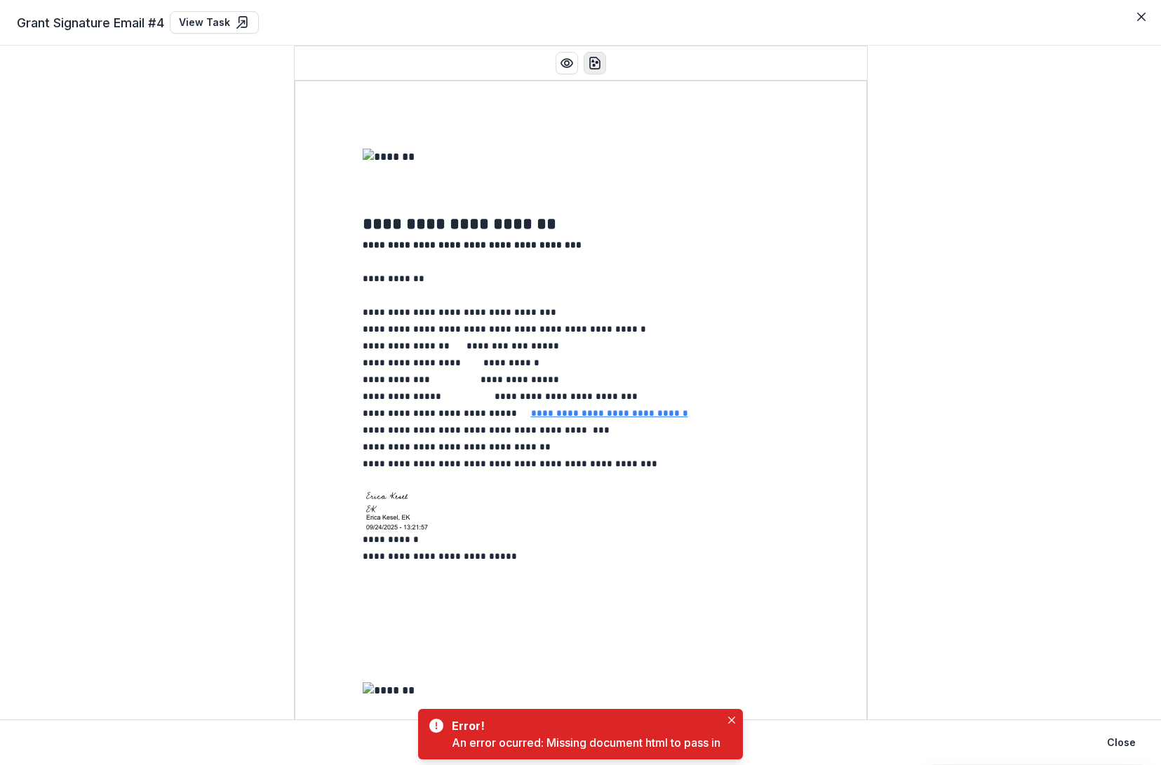
click at [593, 64] on icon "download-word" at bounding box center [595, 63] width 14 height 14
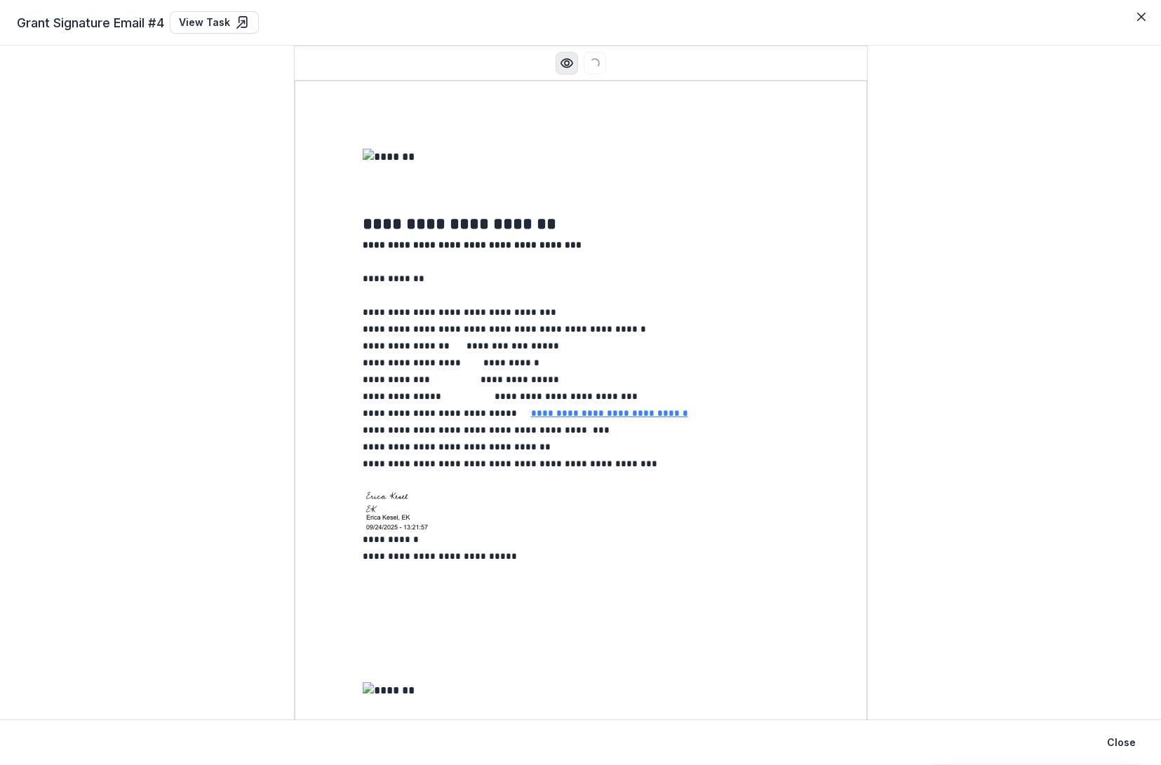
click at [560, 69] on icon "Preview preview-doc.pdf" at bounding box center [567, 63] width 14 height 14
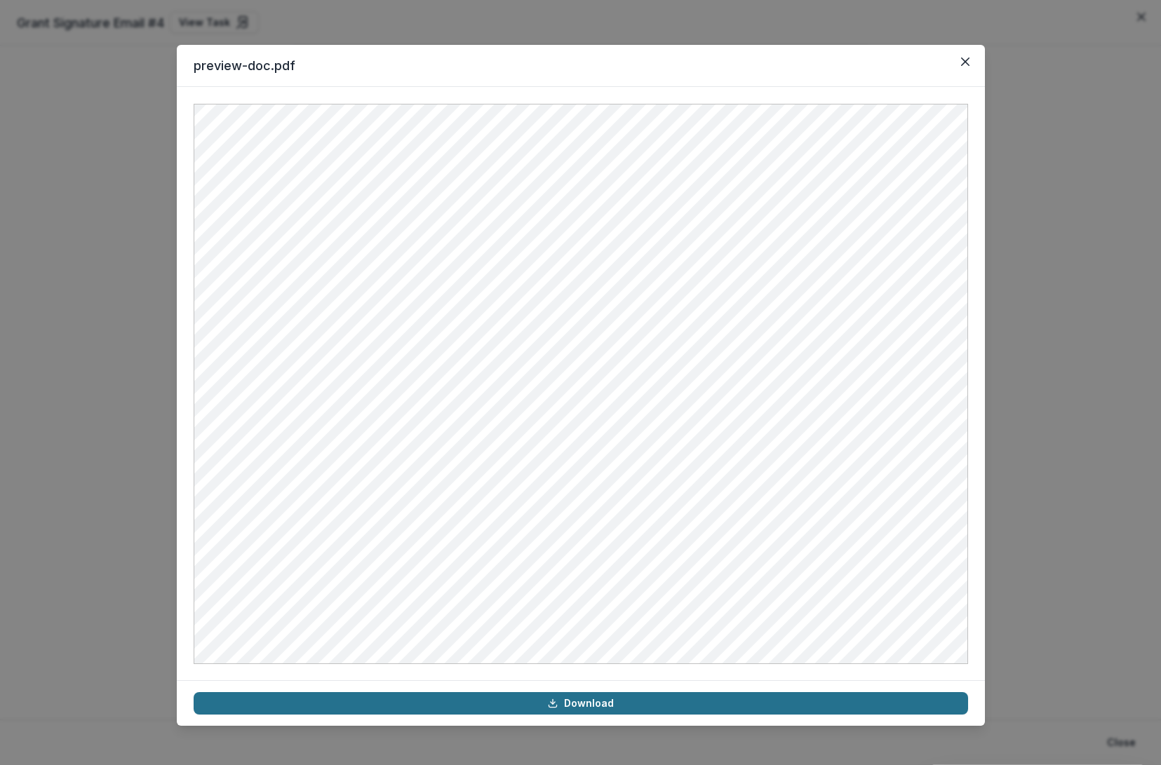
click at [596, 702] on link "Download" at bounding box center [581, 703] width 774 height 22
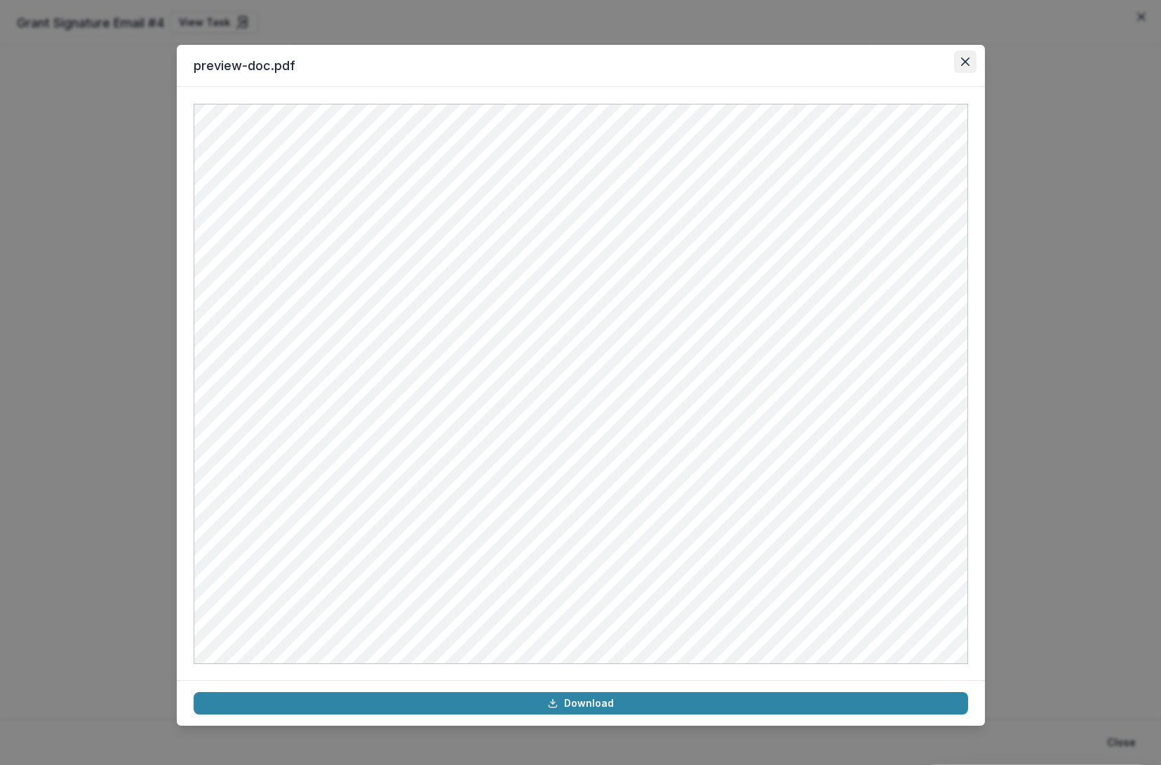
click at [966, 55] on button "Close" at bounding box center [965, 62] width 22 height 22
